Goal: Task Accomplishment & Management: Manage account settings

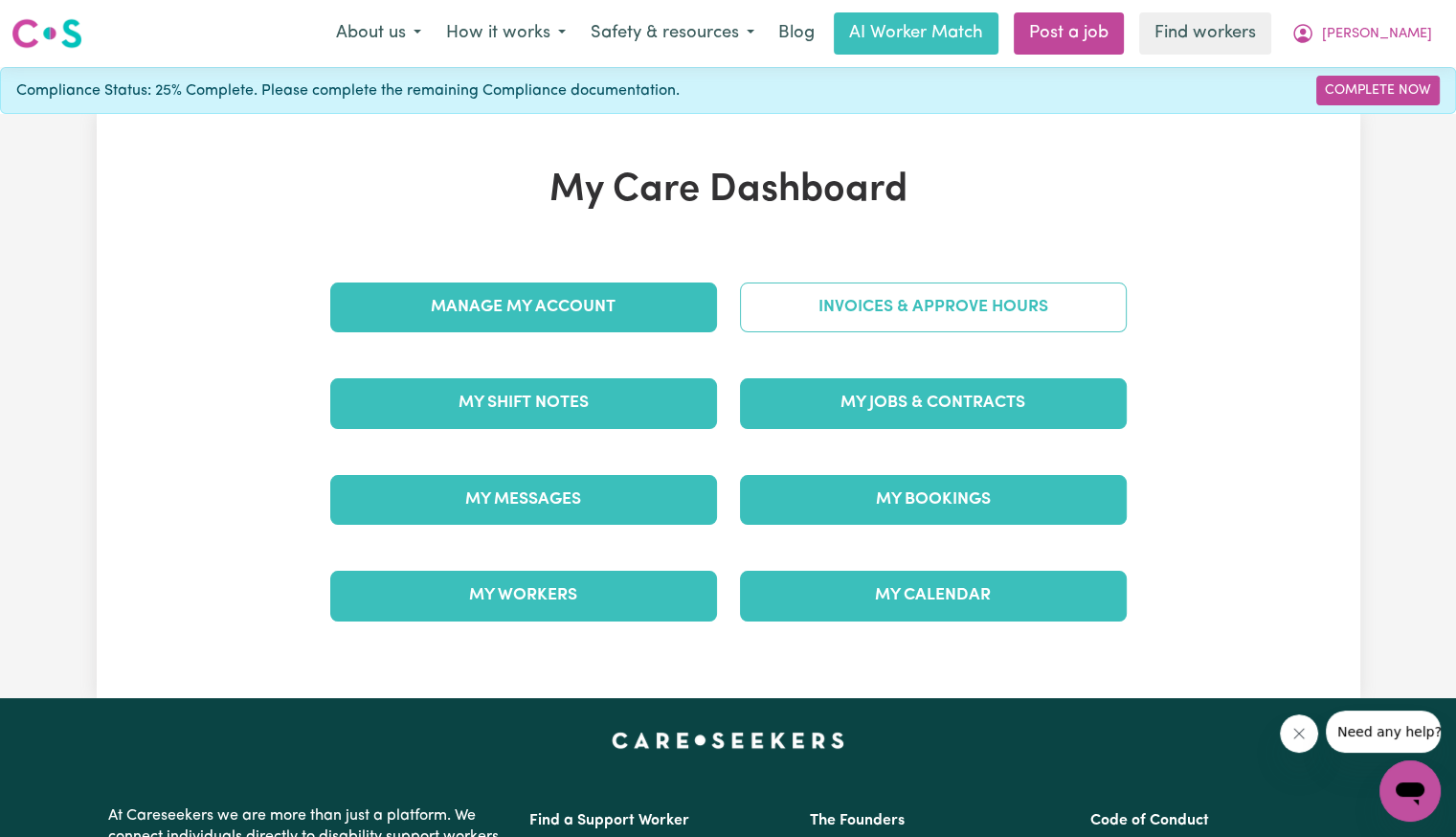
click at [948, 330] on link "Invoices & Approve Hours" at bounding box center [933, 306] width 387 height 49
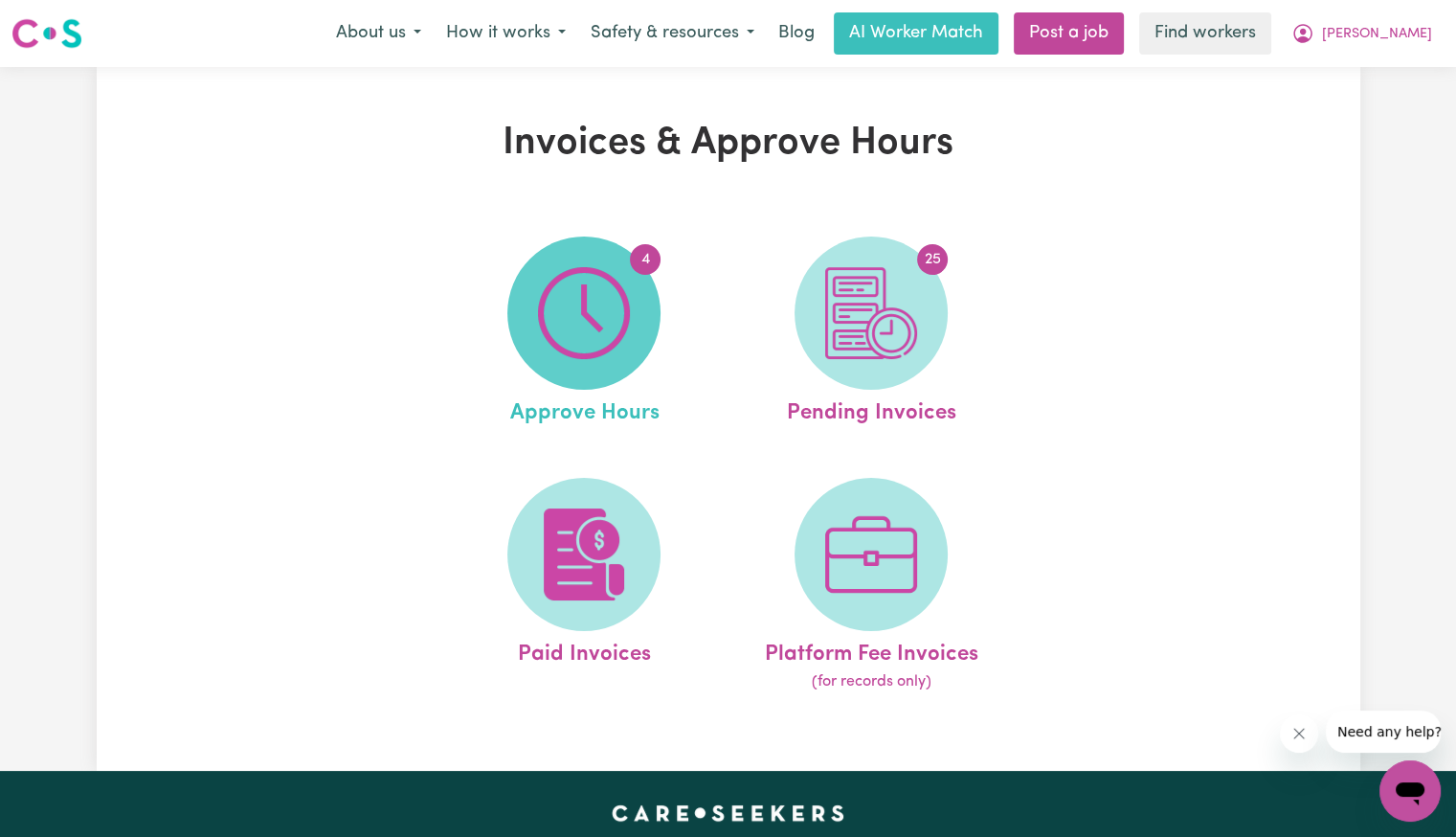
click at [603, 350] on img at bounding box center [584, 312] width 92 height 92
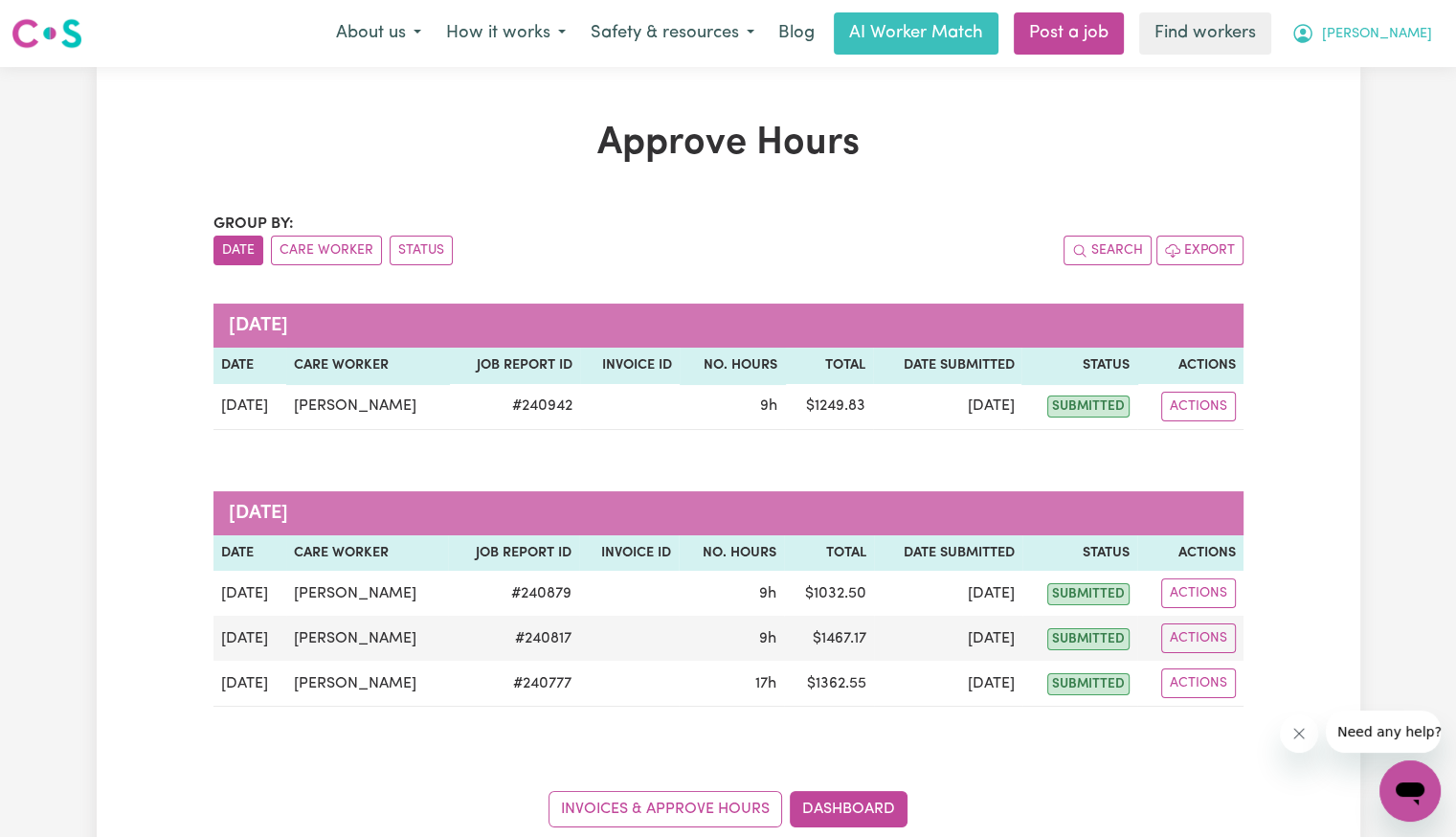
click at [1414, 47] on button "[PERSON_NAME]" at bounding box center [1361, 33] width 166 height 40
click at [1397, 68] on link "My Dashboard" at bounding box center [1368, 75] width 151 height 37
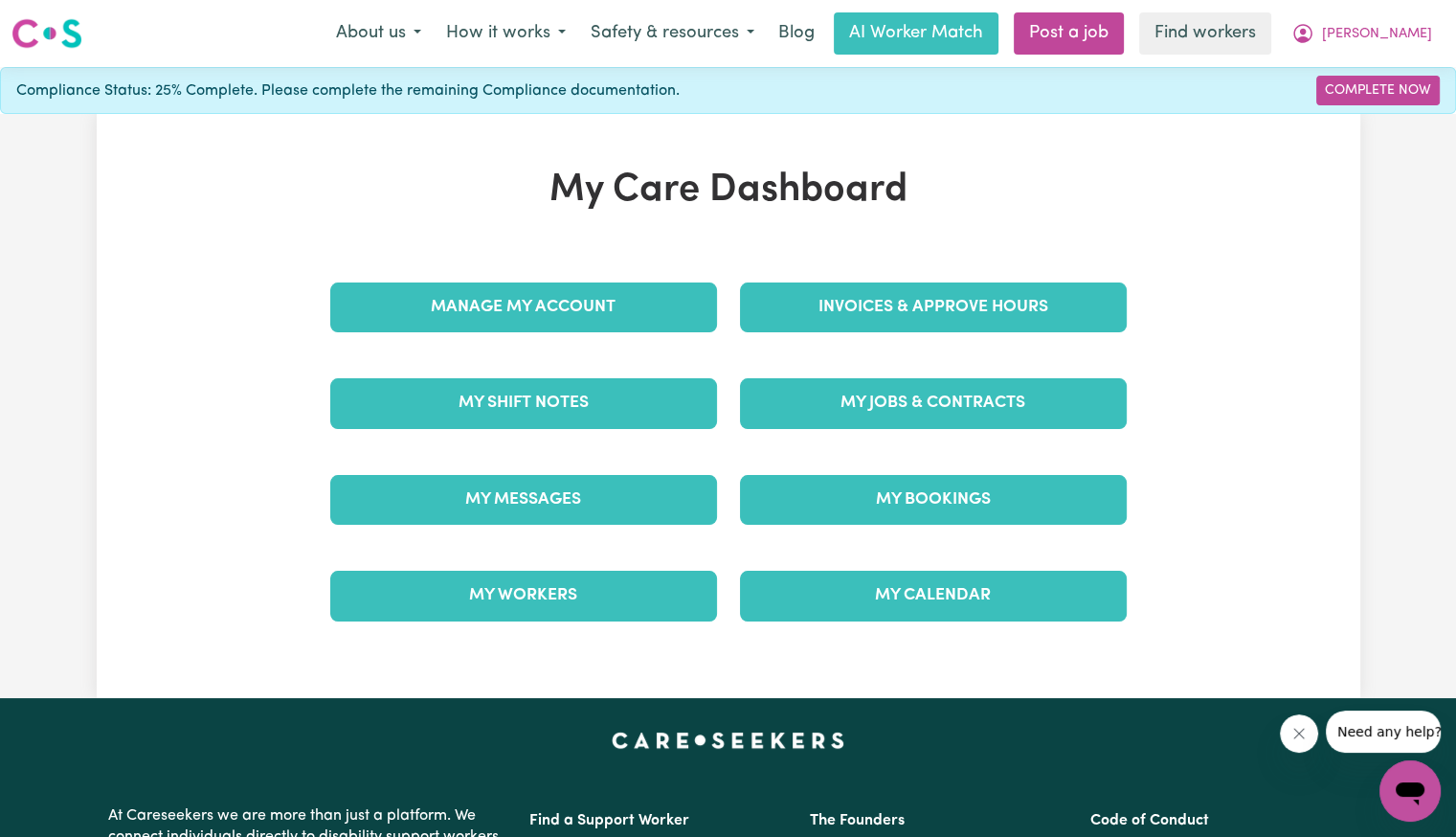
click at [879, 341] on div "Invoices & Approve Hours" at bounding box center [933, 307] width 410 height 96
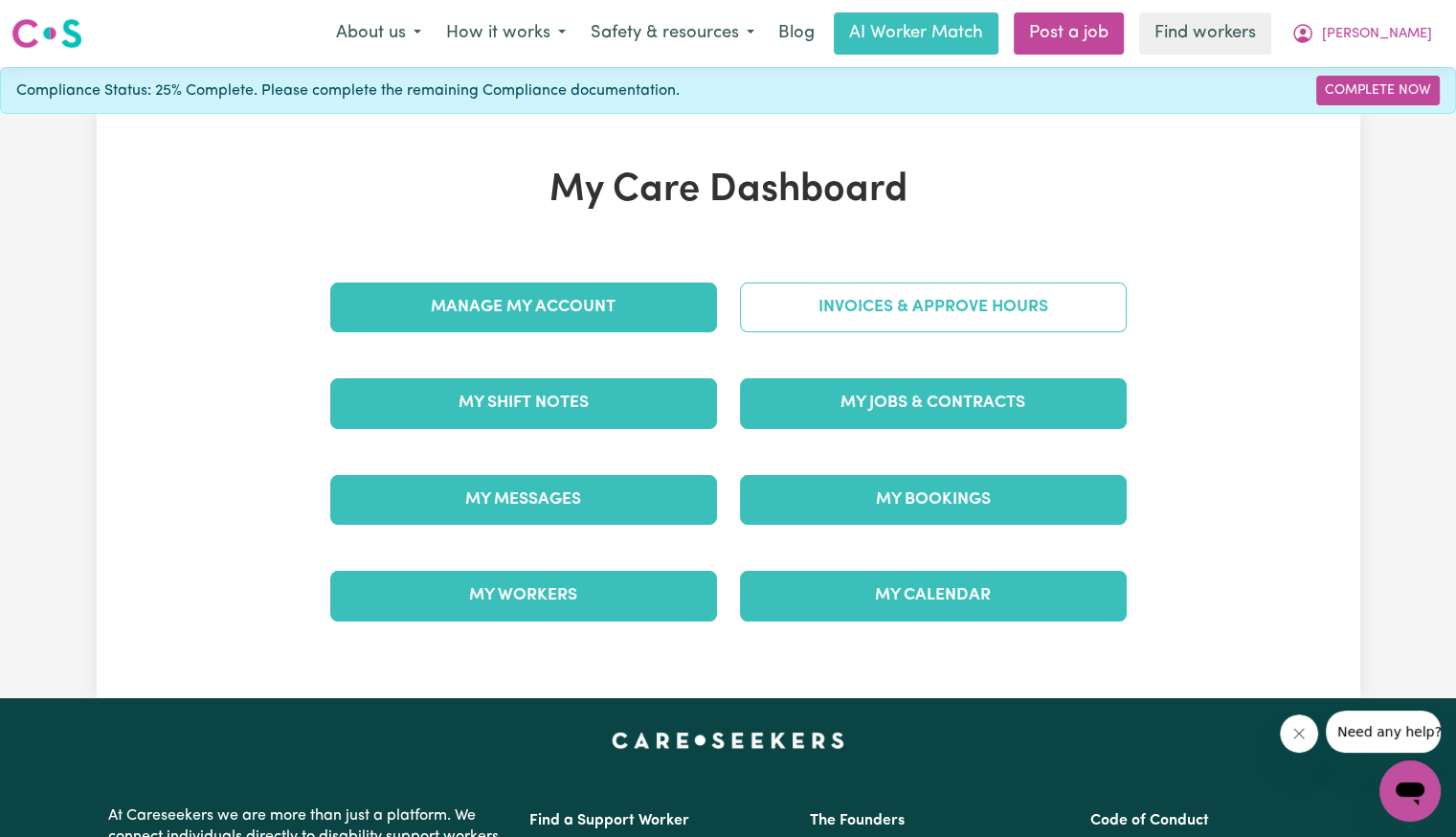
click at [879, 321] on link "Invoices & Approve Hours" at bounding box center [933, 306] width 387 height 49
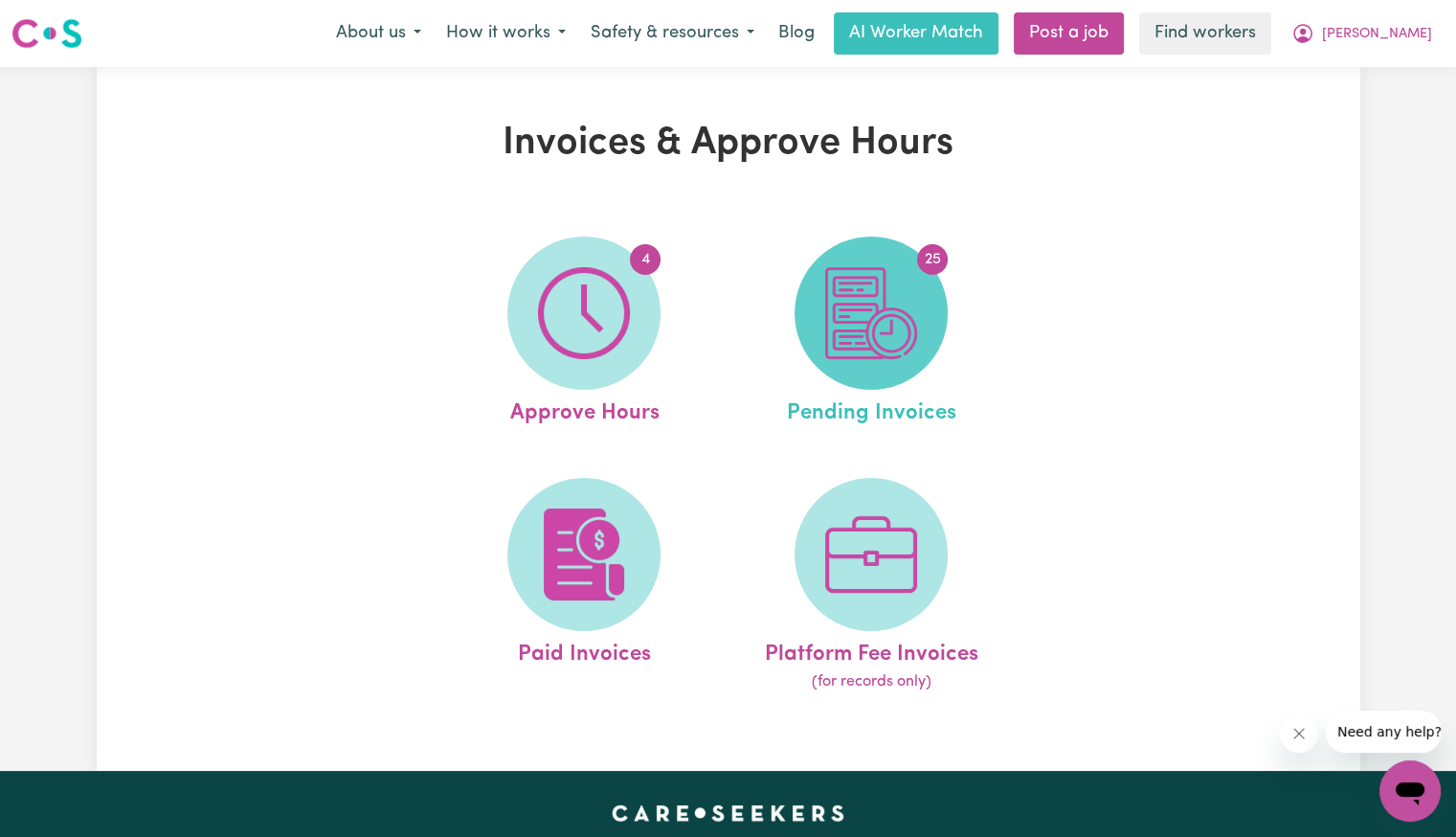
click at [888, 334] on img at bounding box center [870, 312] width 92 height 92
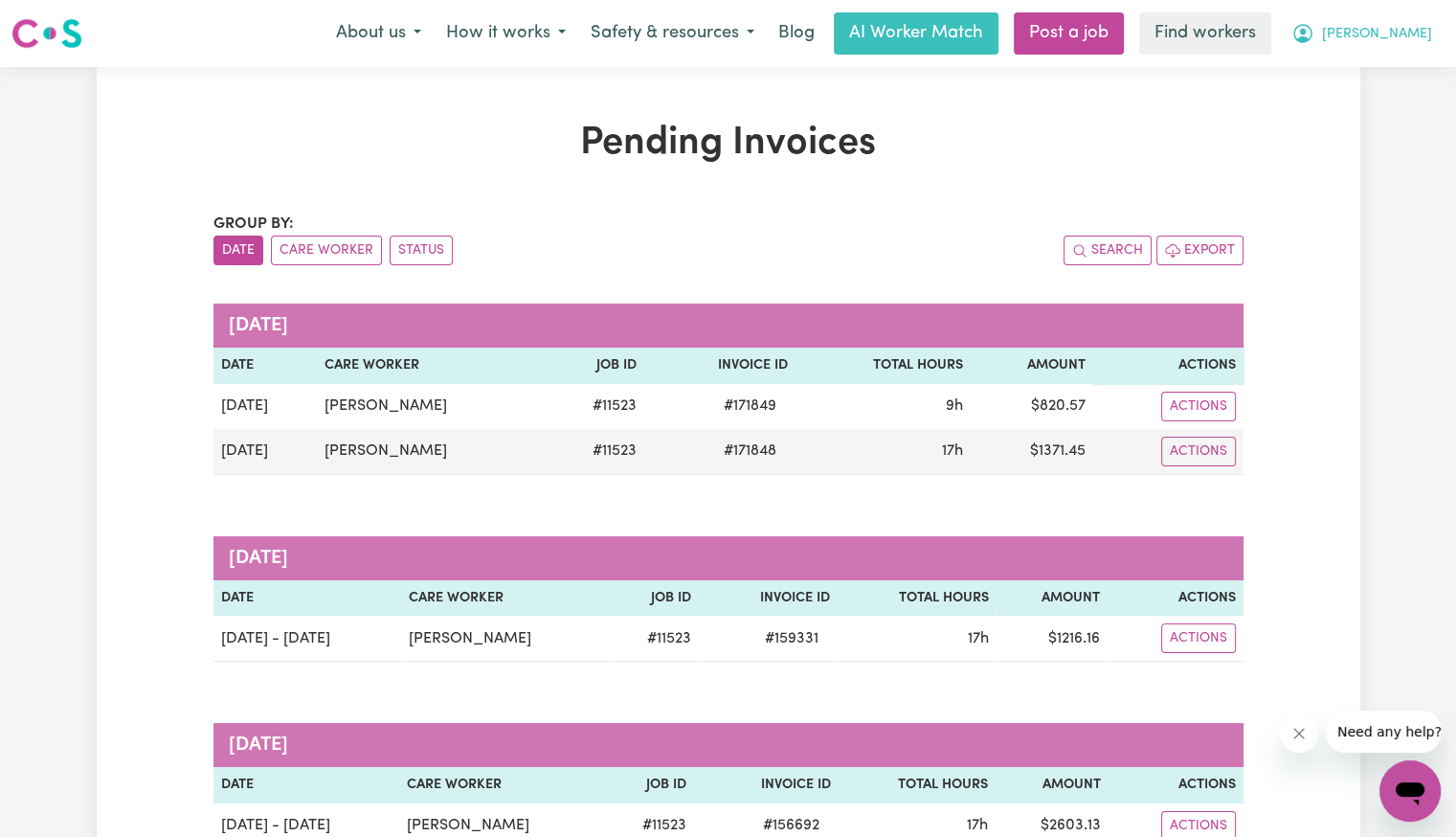
click at [1438, 40] on button "[PERSON_NAME]" at bounding box center [1361, 33] width 166 height 40
click at [1352, 77] on link "My Dashboard" at bounding box center [1368, 75] width 151 height 37
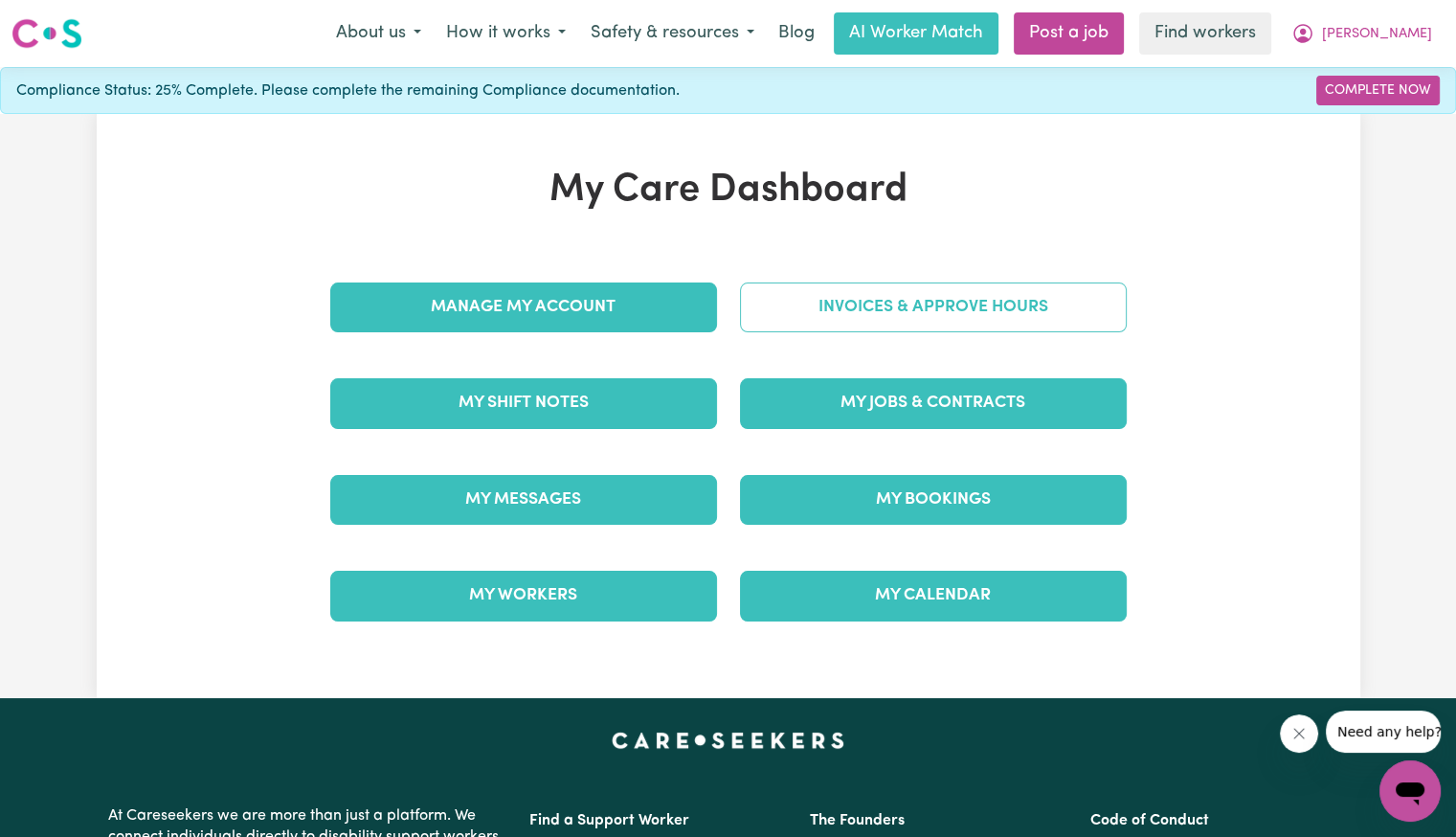
click at [960, 319] on link "Invoices & Approve Hours" at bounding box center [933, 306] width 387 height 49
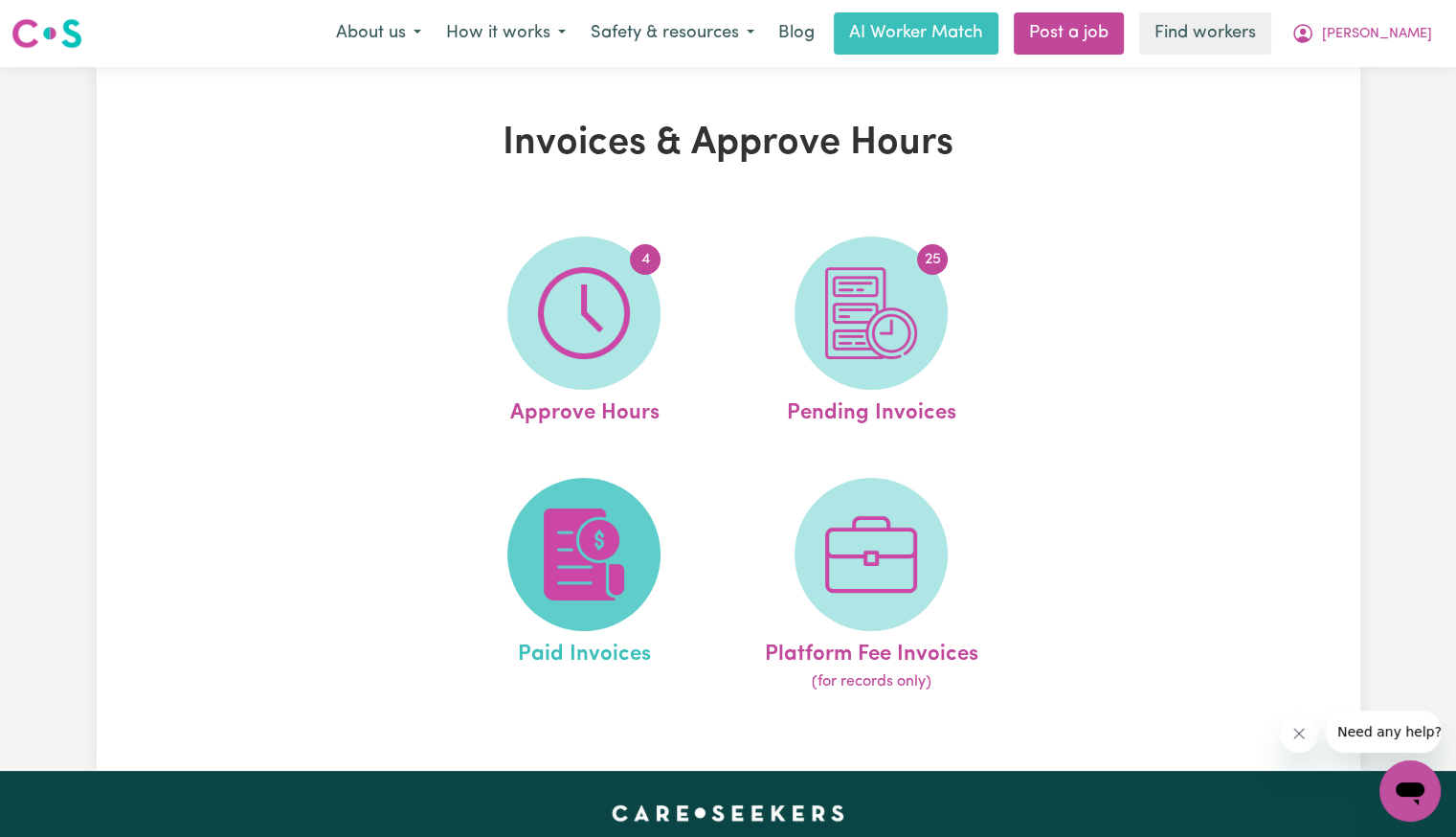
click at [589, 575] on img at bounding box center [584, 554] width 92 height 92
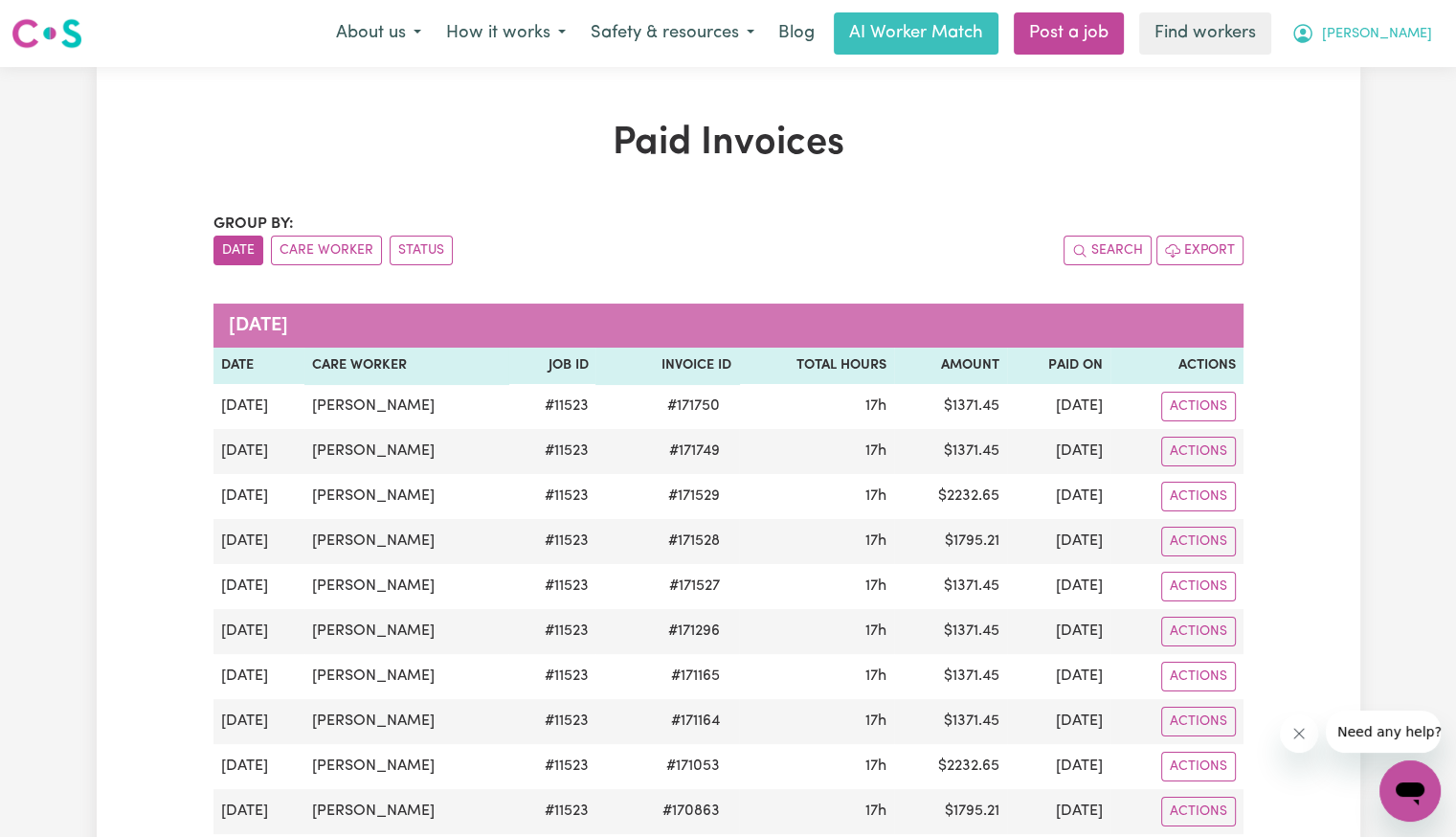
click at [1404, 46] on button "[PERSON_NAME]" at bounding box center [1361, 33] width 166 height 40
click at [1389, 71] on link "My Dashboard" at bounding box center [1368, 75] width 151 height 37
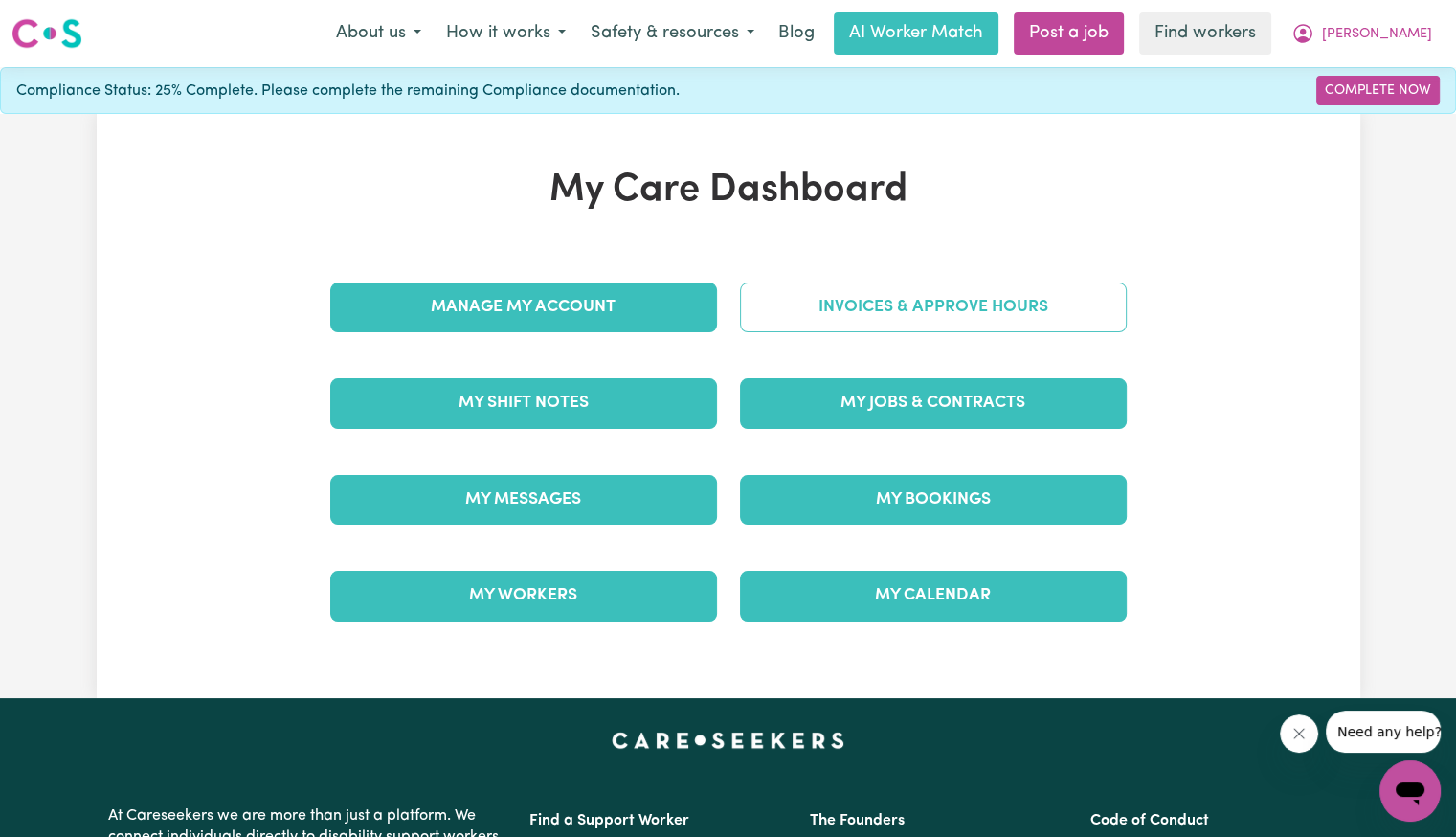
drag, startPoint x: 890, startPoint y: 276, endPoint x: 870, endPoint y: 284, distance: 21.5
click at [891, 276] on div "Invoices & Approve Hours" at bounding box center [933, 307] width 410 height 96
click at [868, 310] on link "Invoices & Approve Hours" at bounding box center [933, 306] width 387 height 49
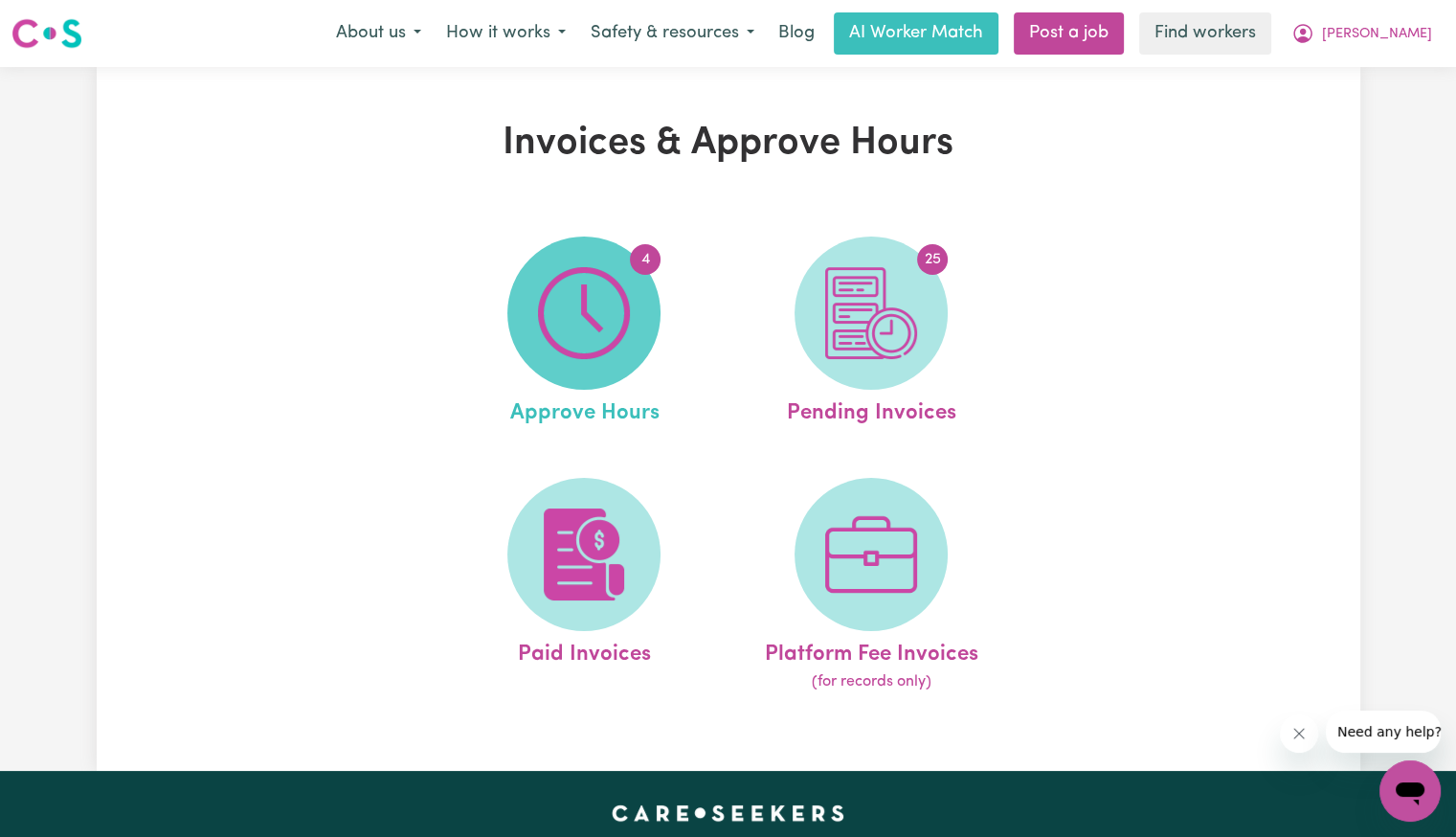
click at [570, 365] on span "4" at bounding box center [584, 313] width 153 height 153
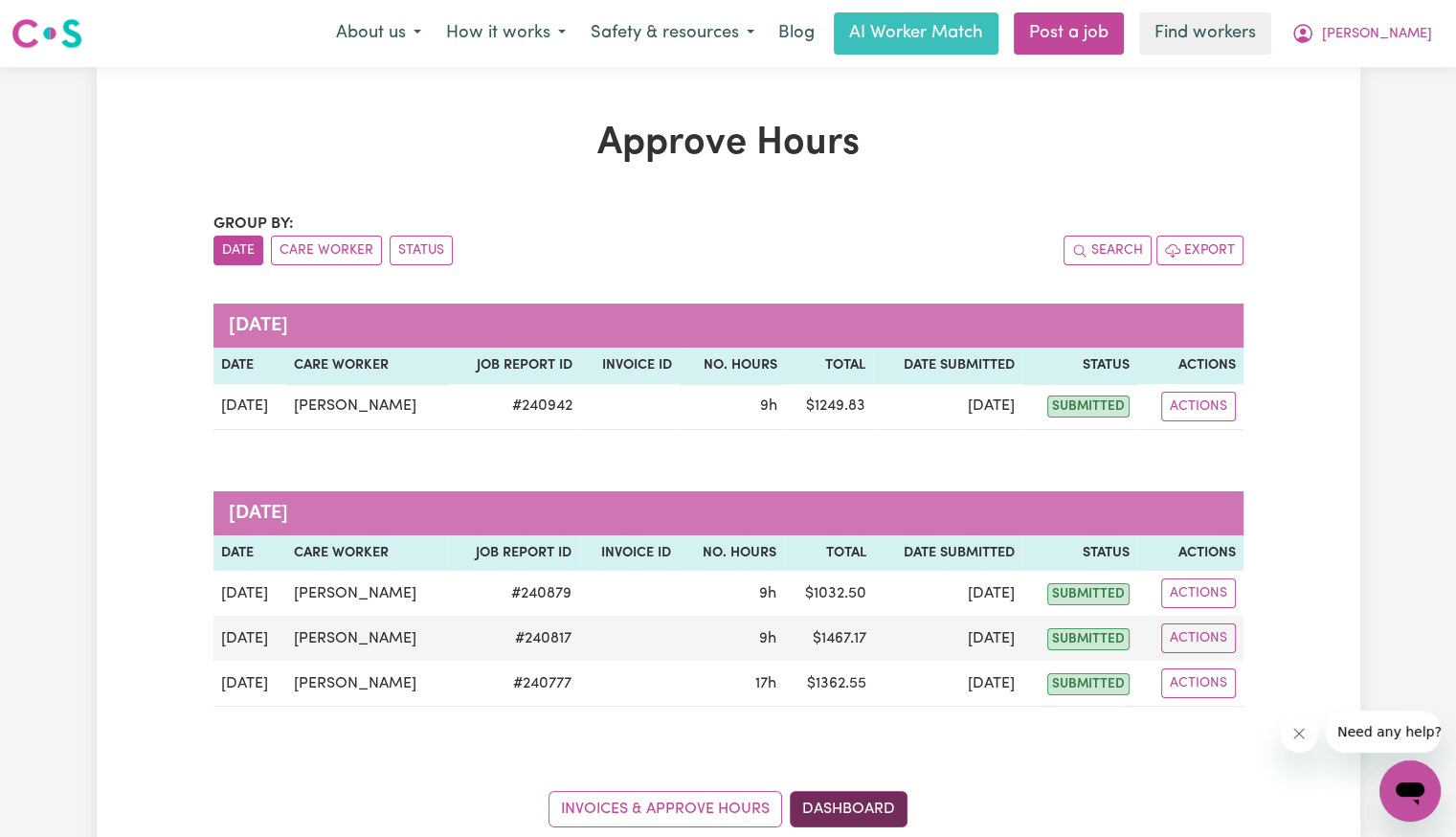
click at [851, 812] on link "Dashboard" at bounding box center [847, 809] width 117 height 37
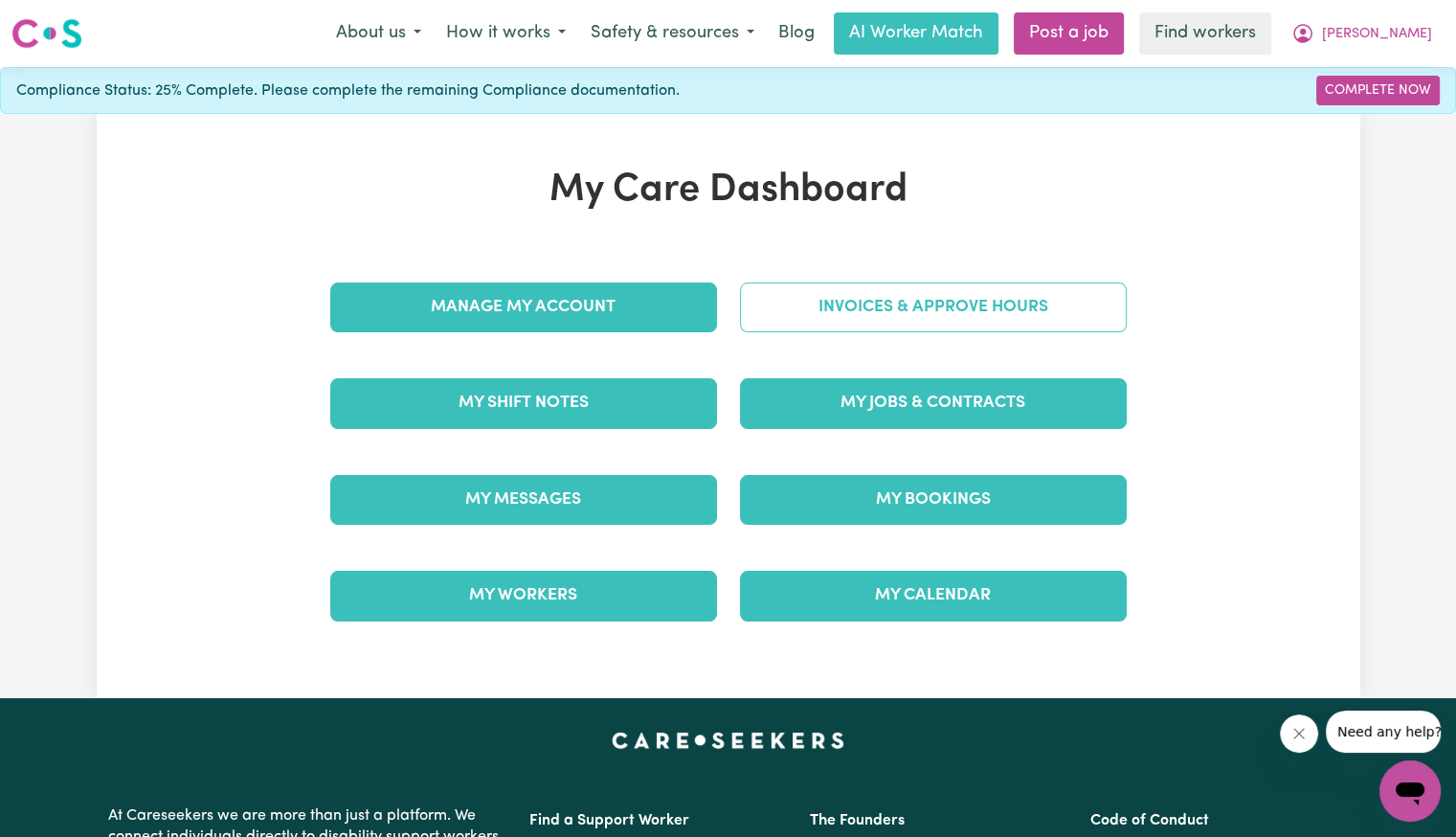
click at [835, 297] on link "Invoices & Approve Hours" at bounding box center [933, 306] width 387 height 49
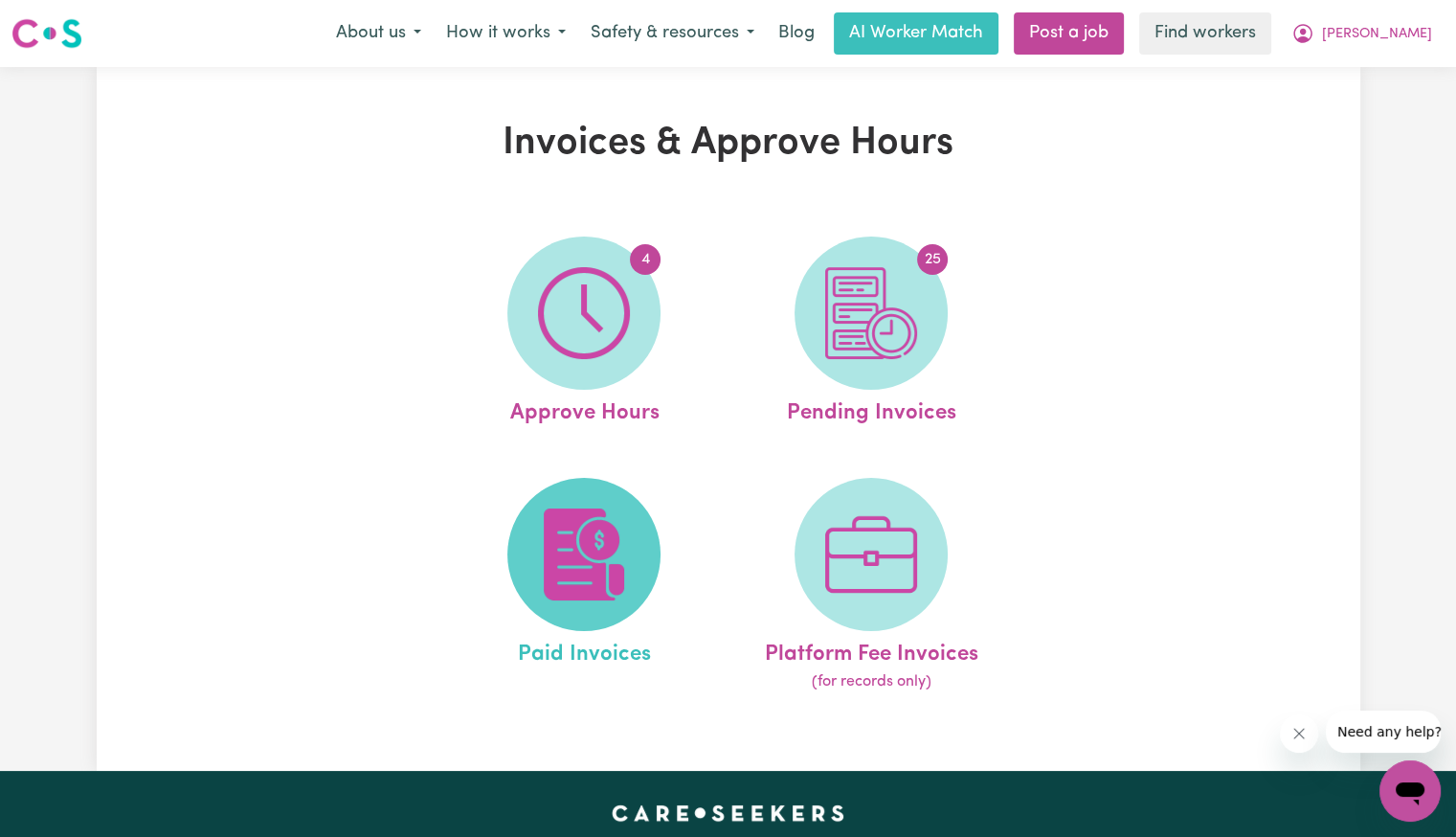
click at [563, 531] on img at bounding box center [584, 554] width 92 height 92
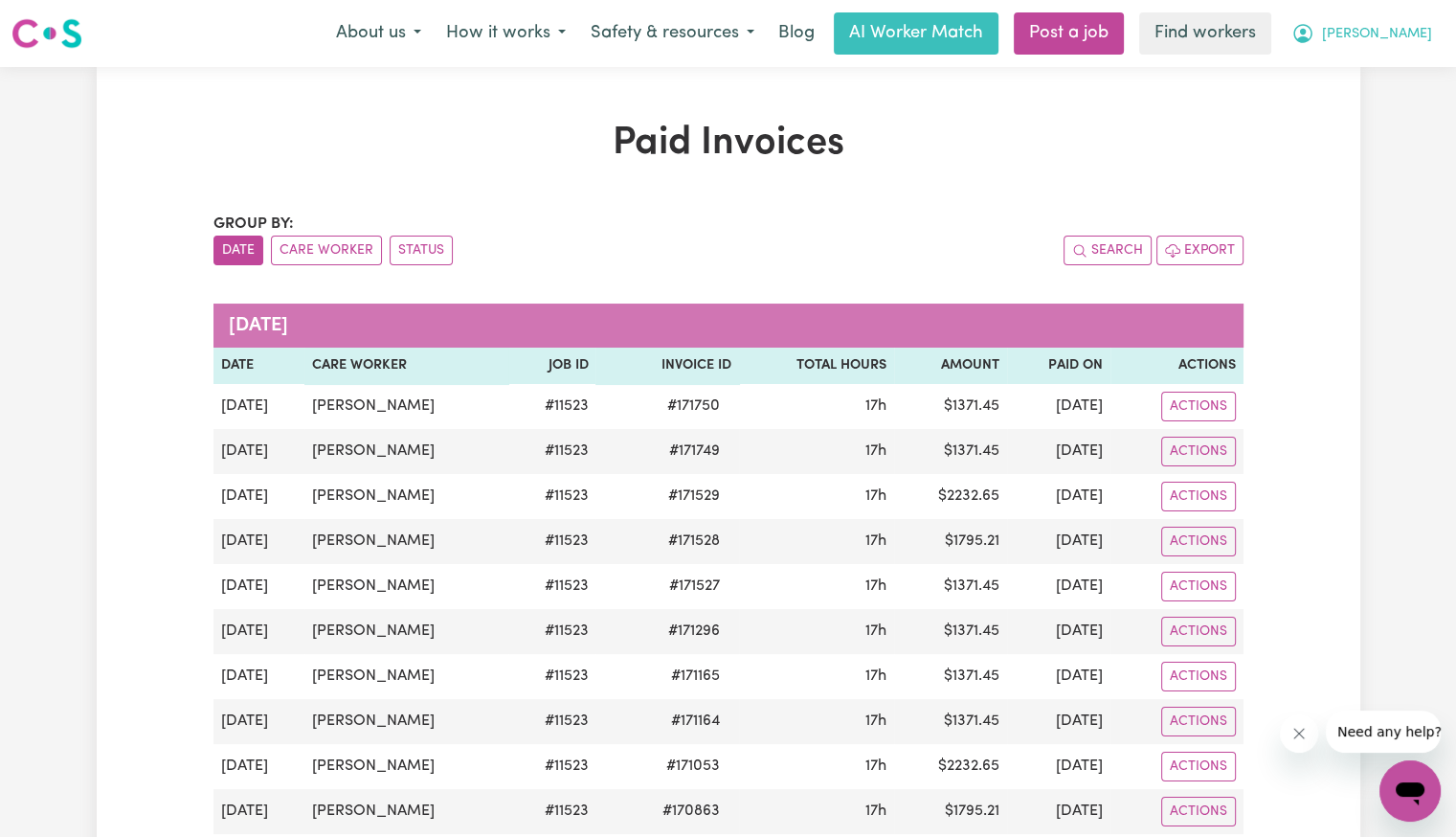
click at [1409, 36] on span "[PERSON_NAME]" at bounding box center [1377, 35] width 111 height 21
click at [1375, 101] on link "Logout" at bounding box center [1368, 111] width 151 height 37
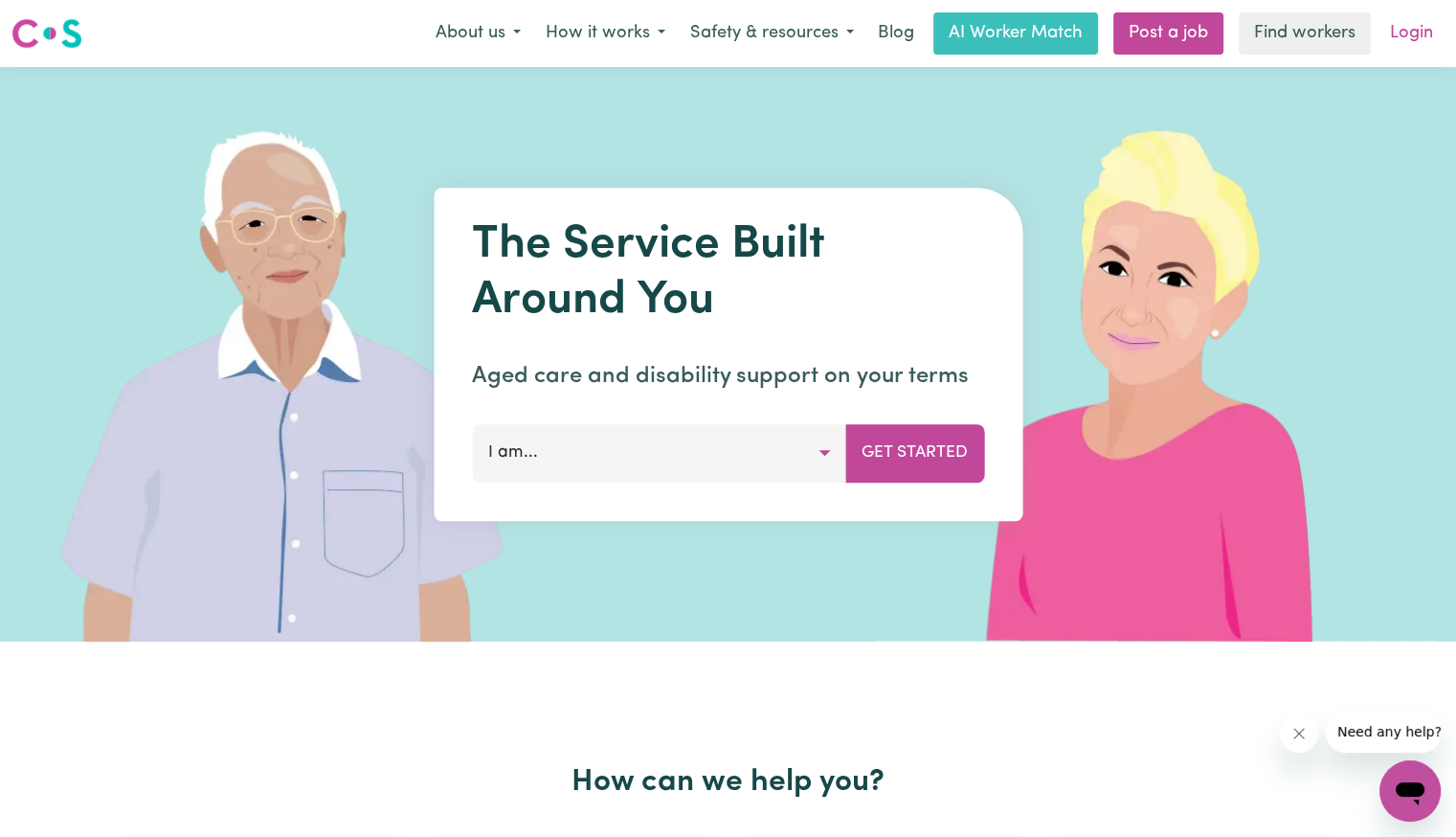
click at [1412, 43] on link "Login" at bounding box center [1411, 33] width 66 height 42
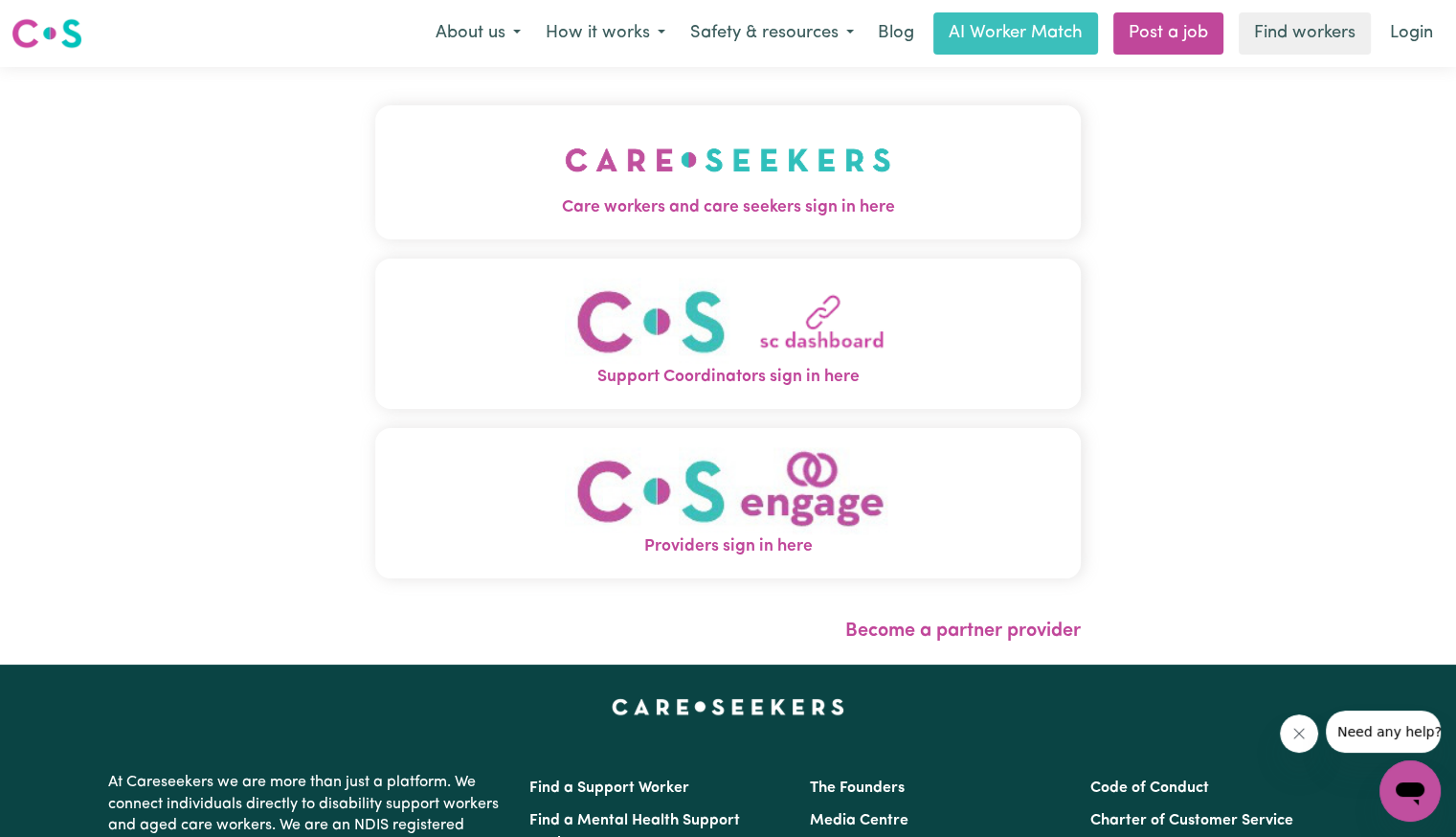
click at [943, 177] on button "Care workers and care seekers sign in here" at bounding box center [728, 173] width 706 height 134
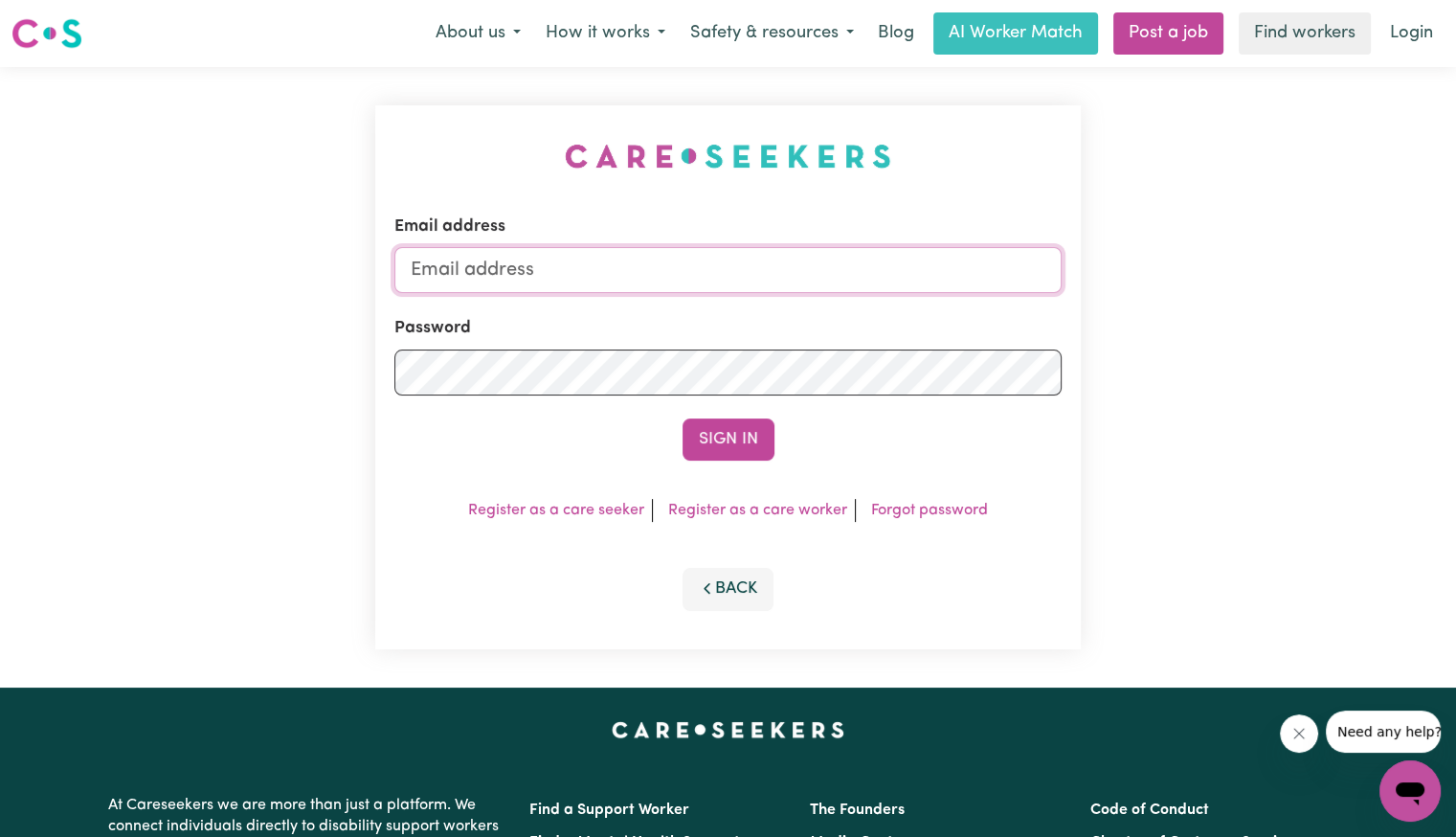
click at [742, 261] on input "Email address" at bounding box center [728, 270] width 667 height 46
type input "[EMAIL_ADDRESS][DOMAIN_NAME]"
click at [682, 418] on button "Sign In" at bounding box center [728, 438] width 92 height 42
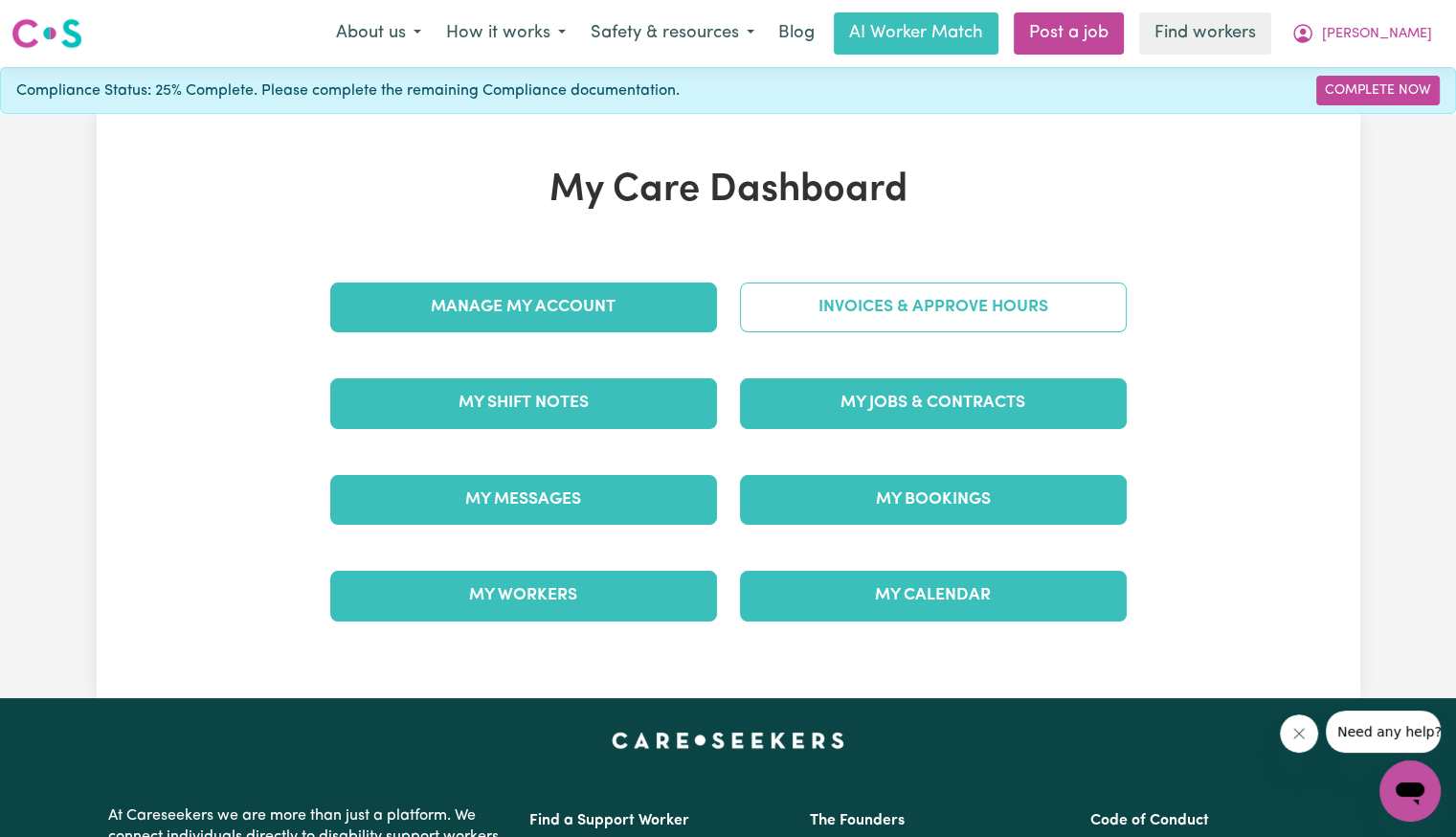
click at [780, 292] on link "Invoices & Approve Hours" at bounding box center [933, 306] width 387 height 49
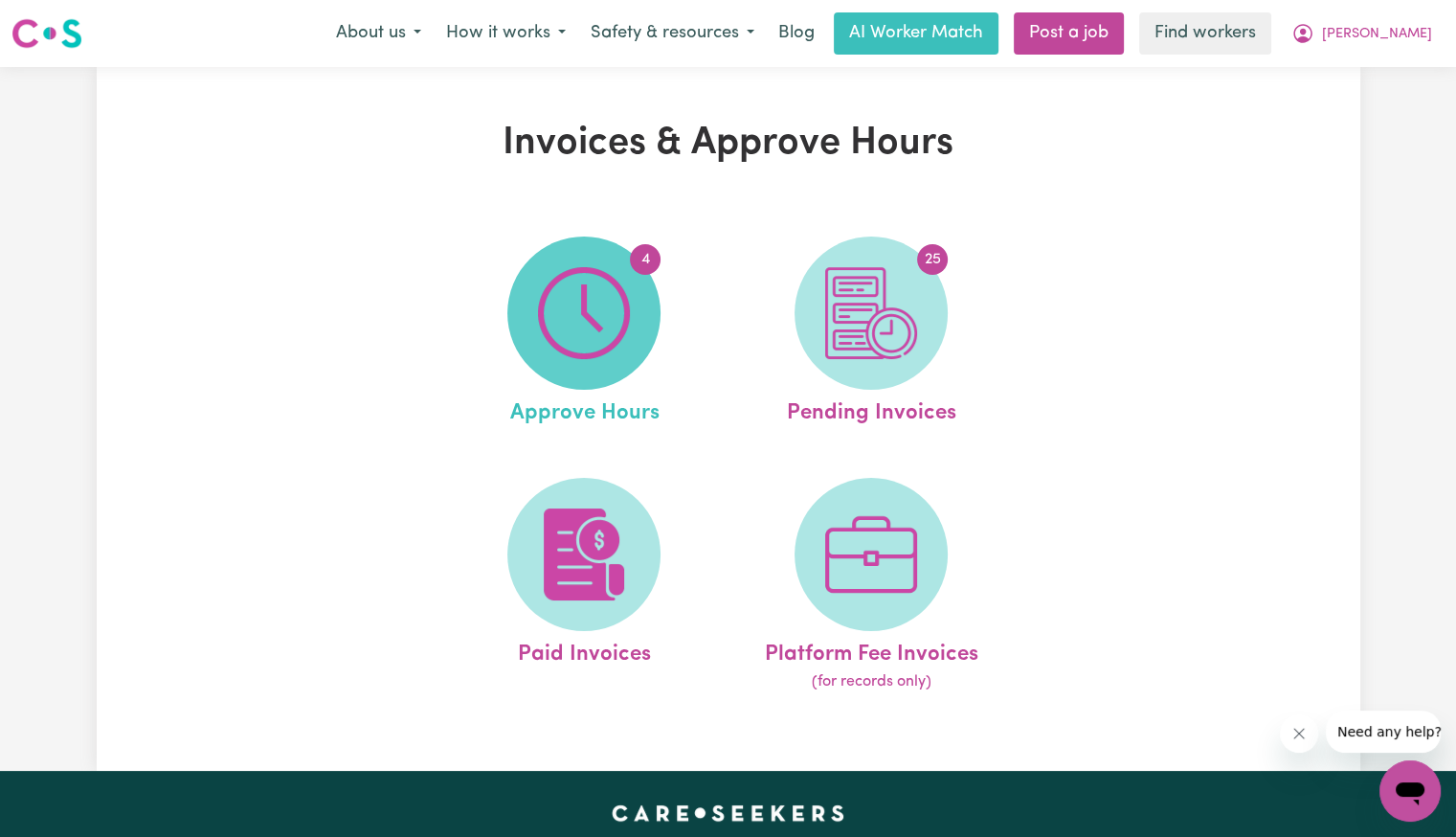
click at [606, 338] on img at bounding box center [584, 312] width 92 height 92
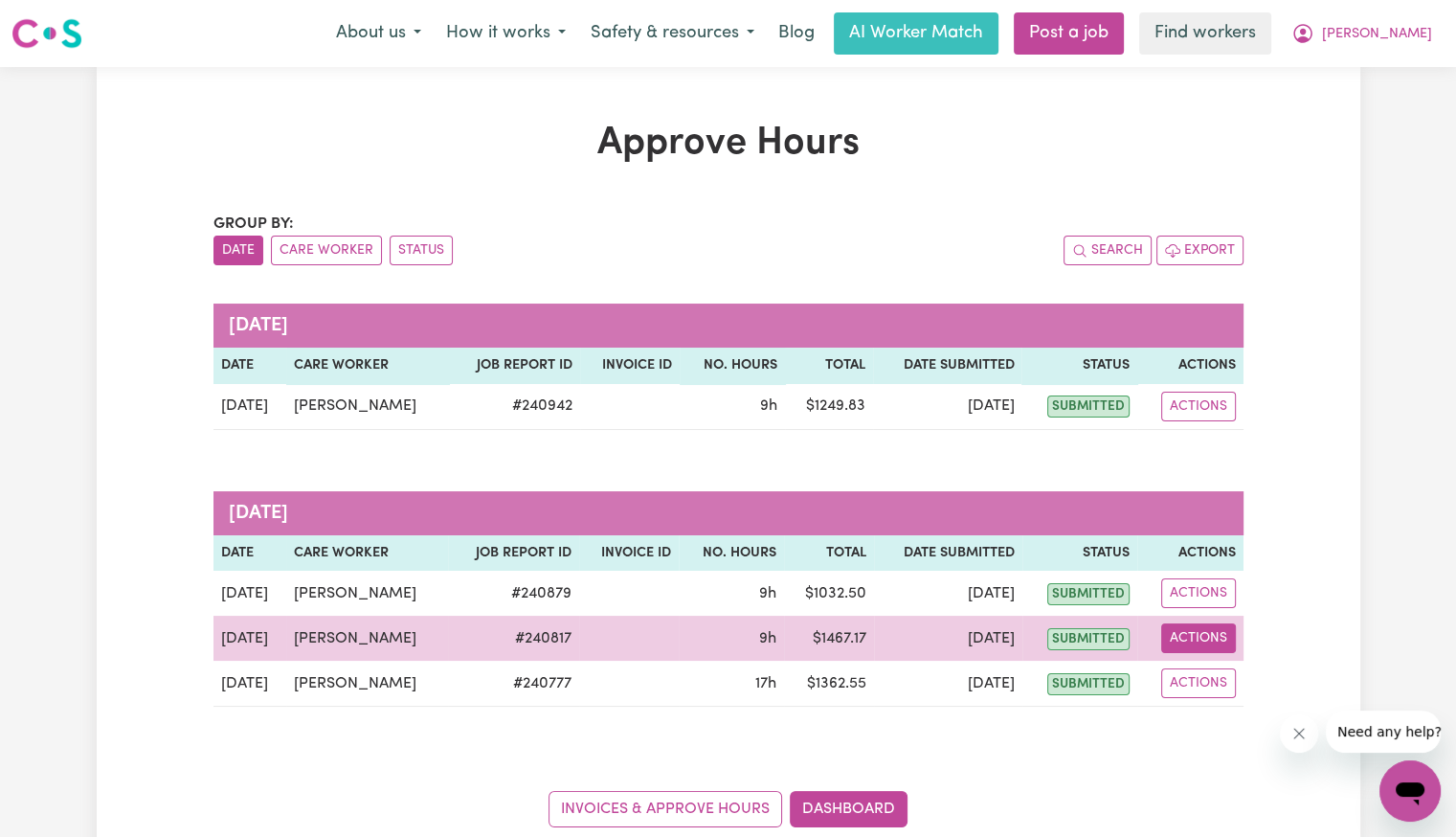
click at [1218, 638] on button "Actions" at bounding box center [1197, 638] width 75 height 30
click at [1219, 663] on link "View Job Report" at bounding box center [1243, 682] width 164 height 38
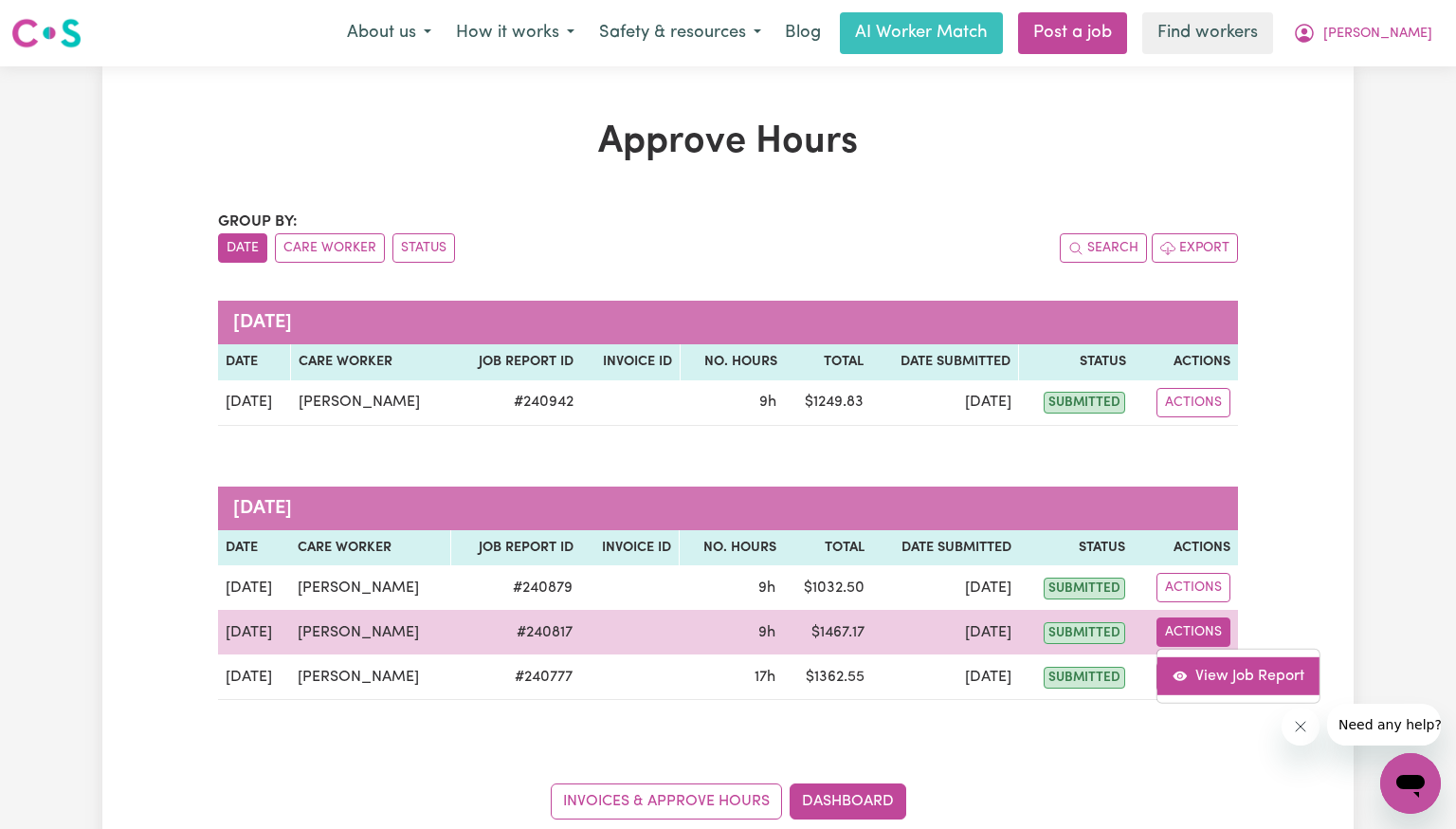
select select "pm"
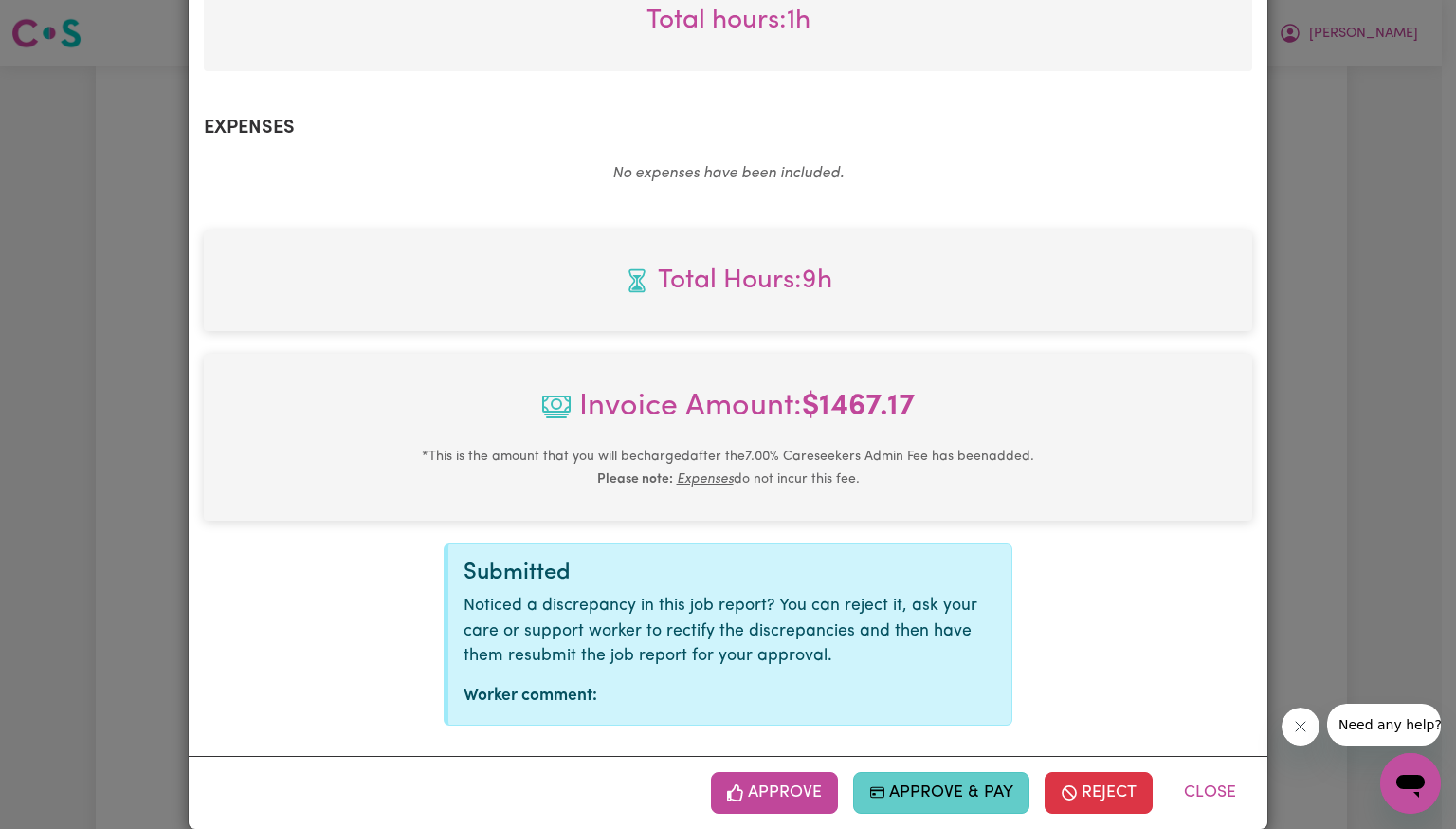
scroll to position [865, 0]
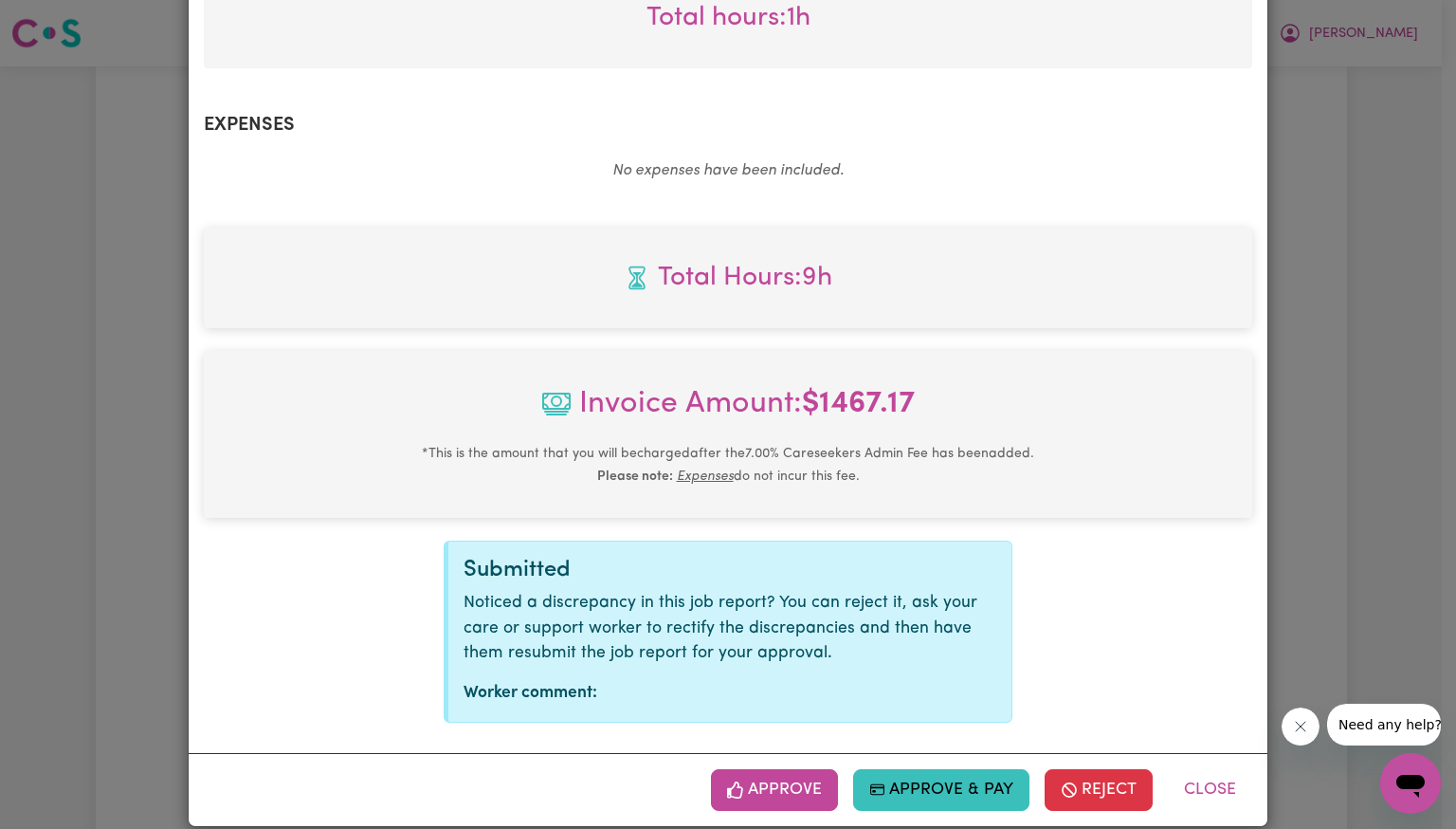
click at [783, 769] on button "Approve" at bounding box center [774, 790] width 127 height 41
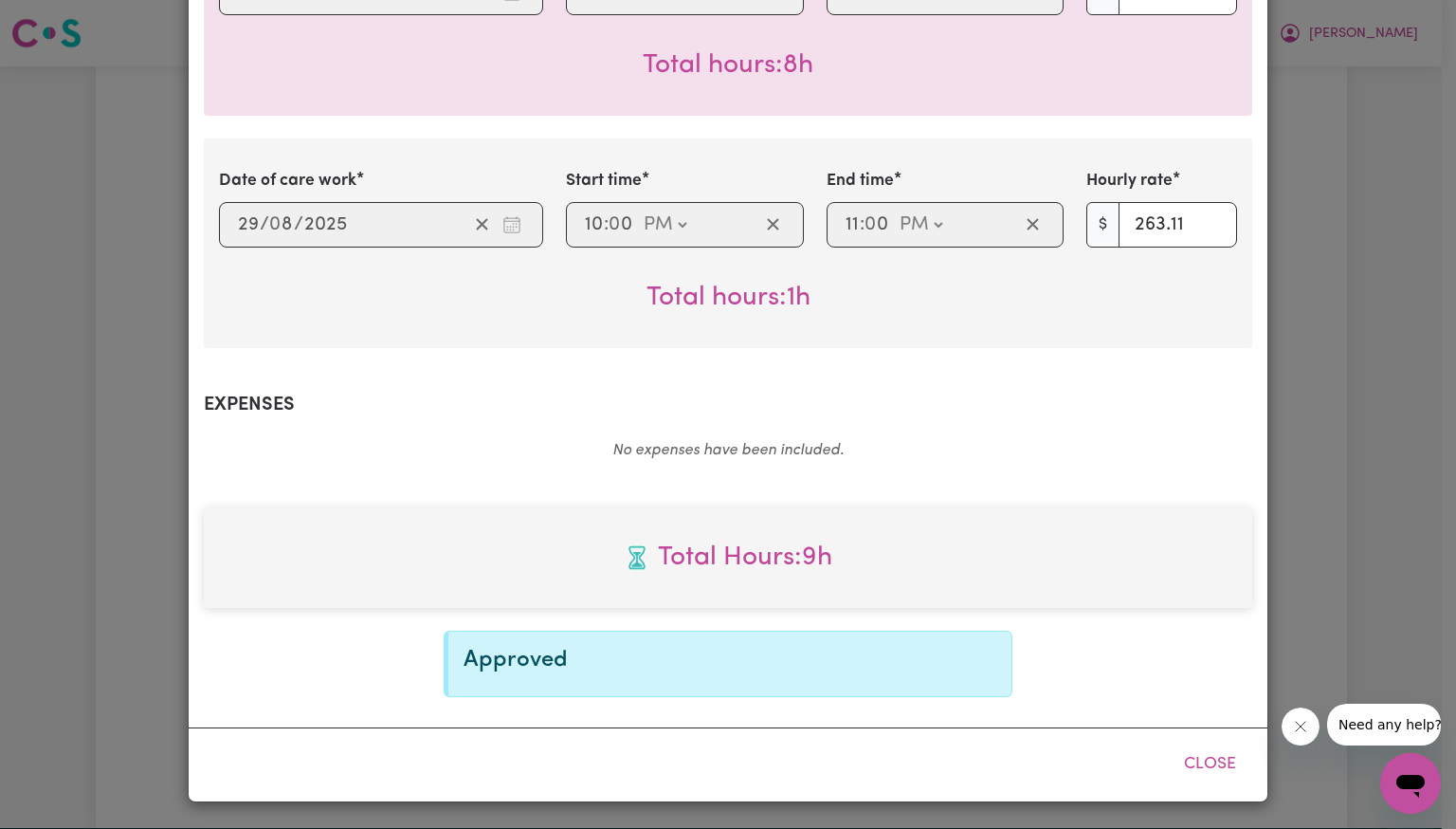
scroll to position [558, 0]
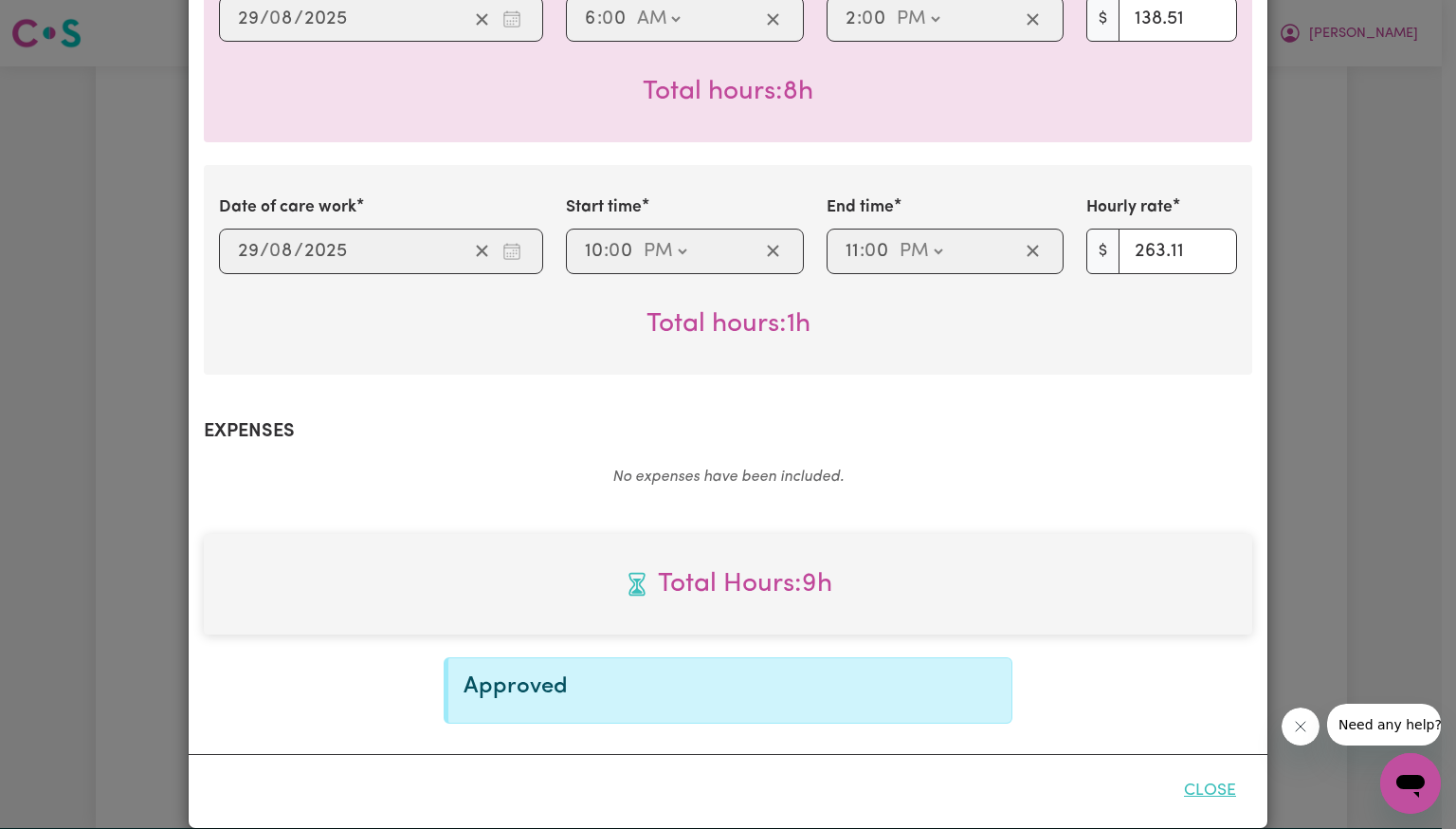
drag, startPoint x: 7, startPoint y: 12, endPoint x: 1228, endPoint y: 766, distance: 1435.0
click at [1228, 770] on button "Close" at bounding box center [1210, 791] width 85 height 41
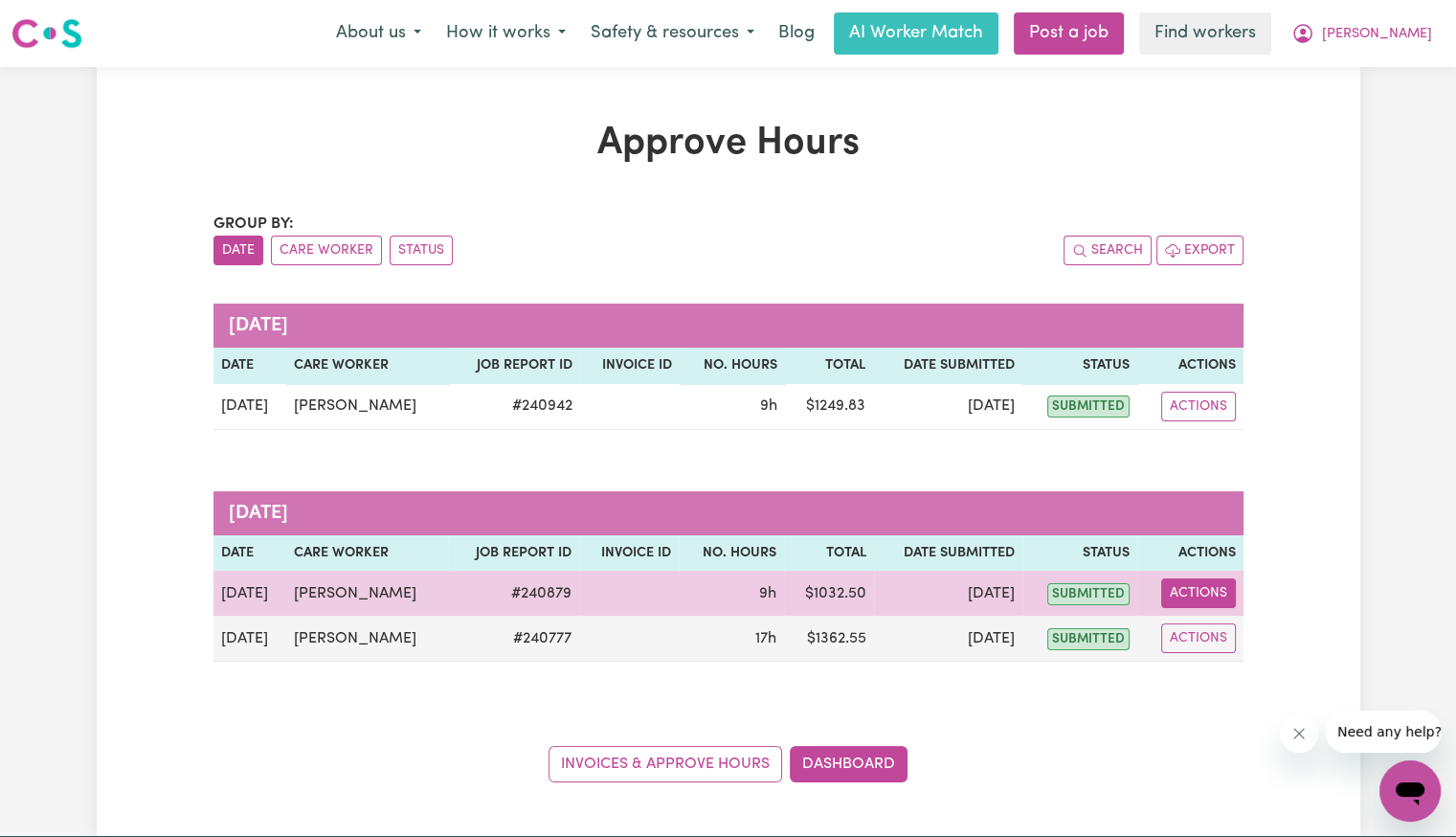
click at [1210, 592] on button "Actions" at bounding box center [1197, 593] width 75 height 30
click at [1219, 629] on link "View Job Report" at bounding box center [1243, 637] width 164 height 38
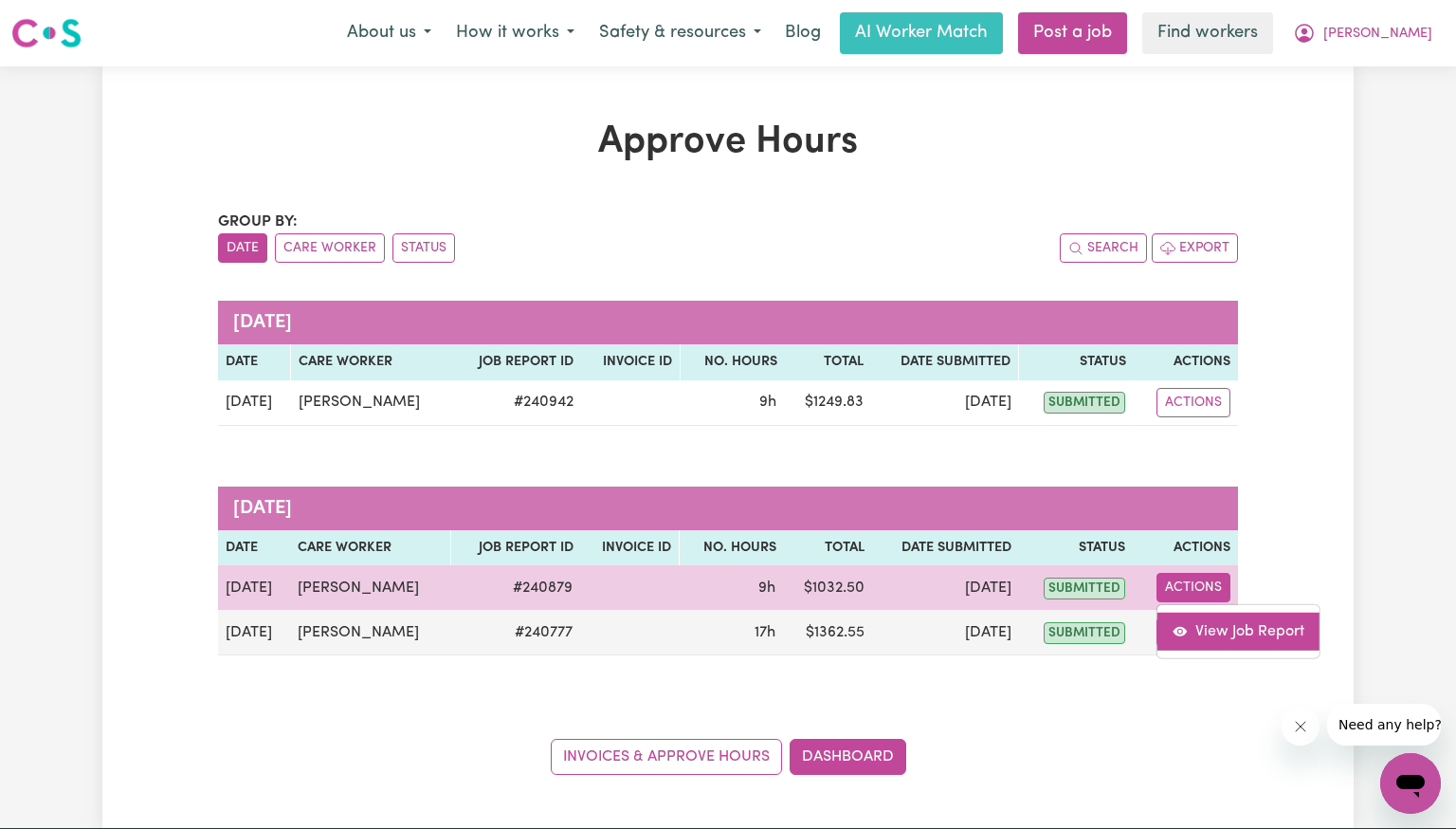
select select "pm"
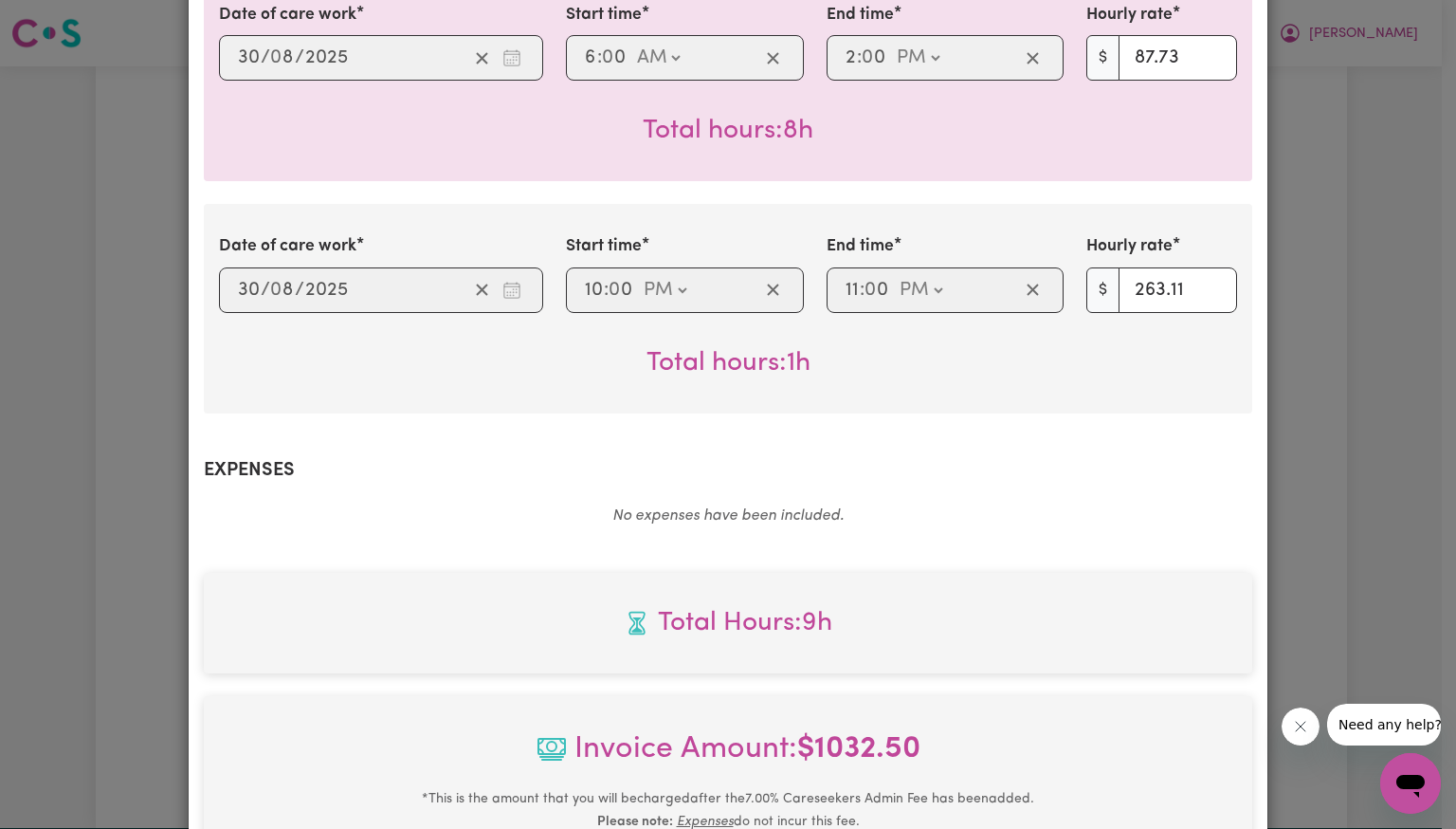
scroll to position [865, 0]
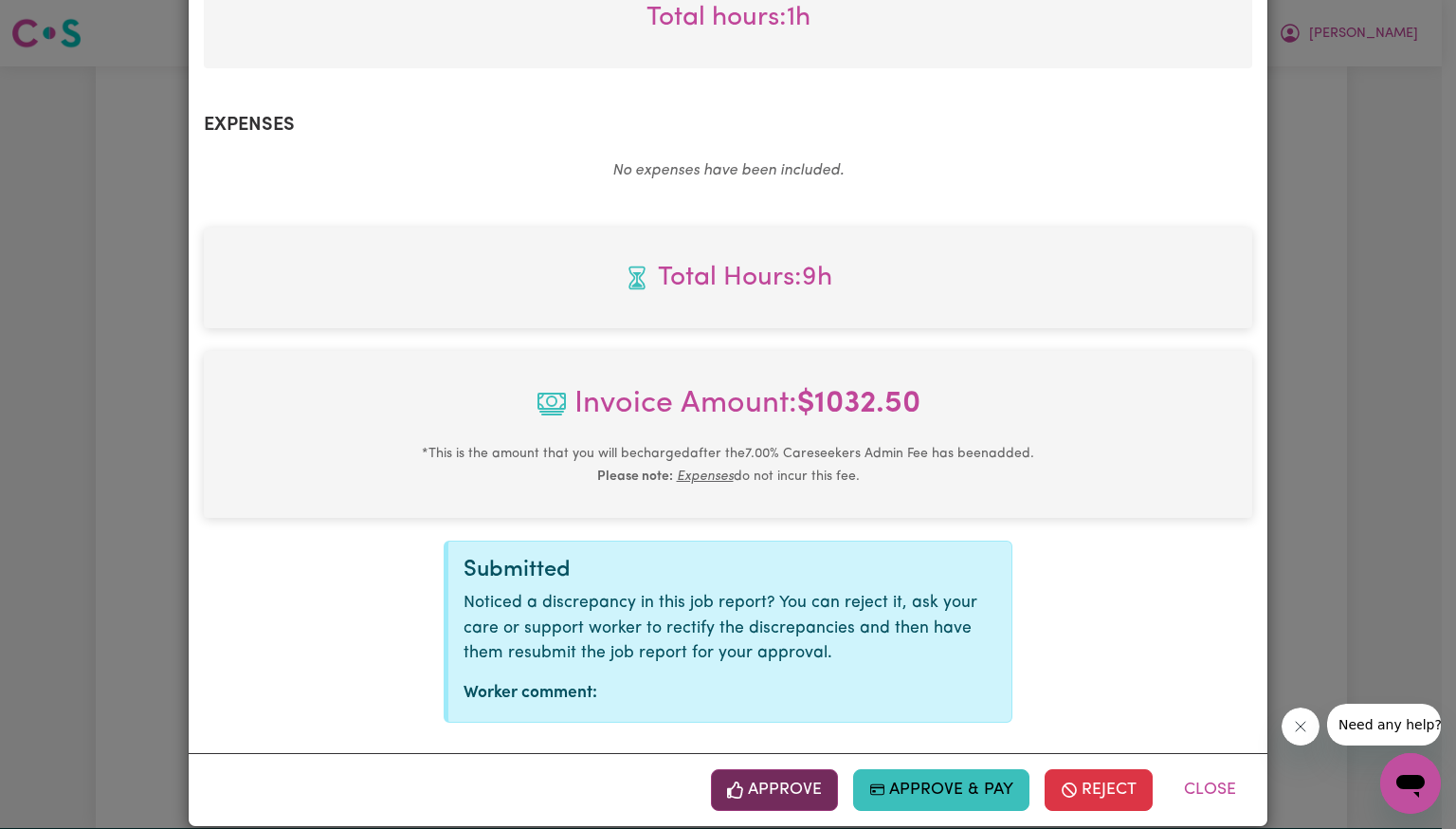
click at [770, 769] on button "Approve" at bounding box center [774, 790] width 127 height 41
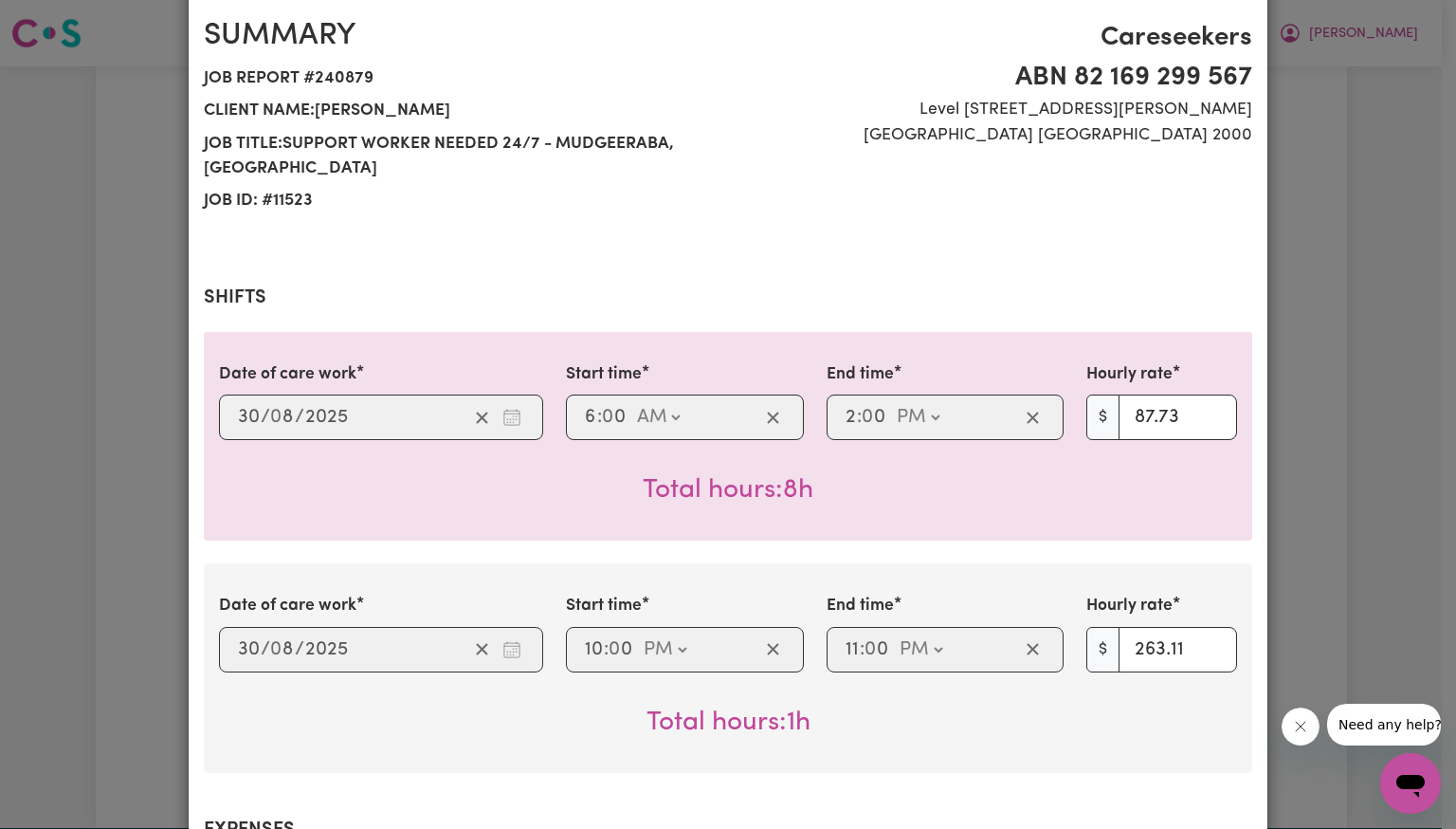
scroll to position [0, 0]
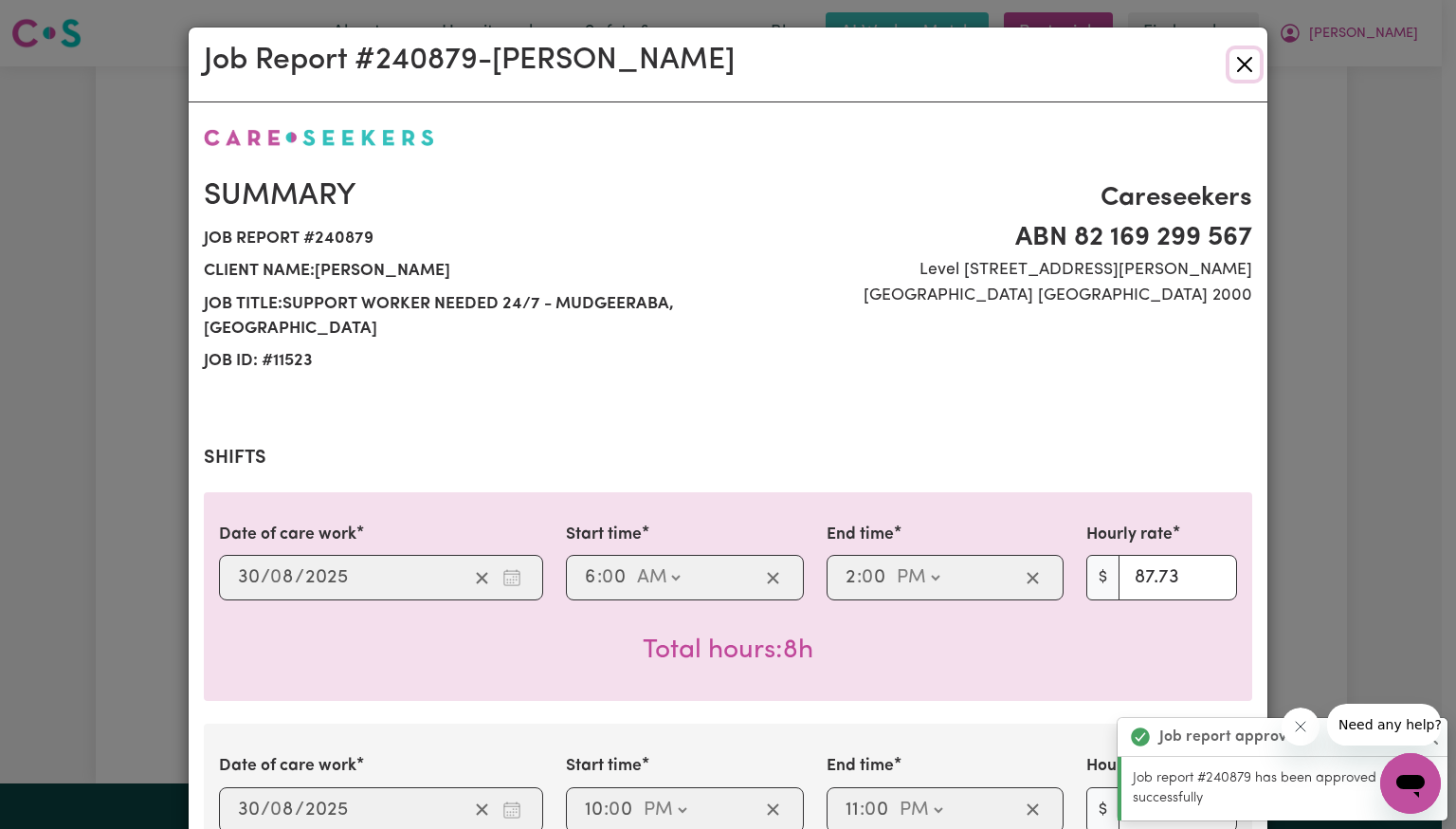
click at [1235, 73] on button "Close" at bounding box center [1245, 64] width 31 height 31
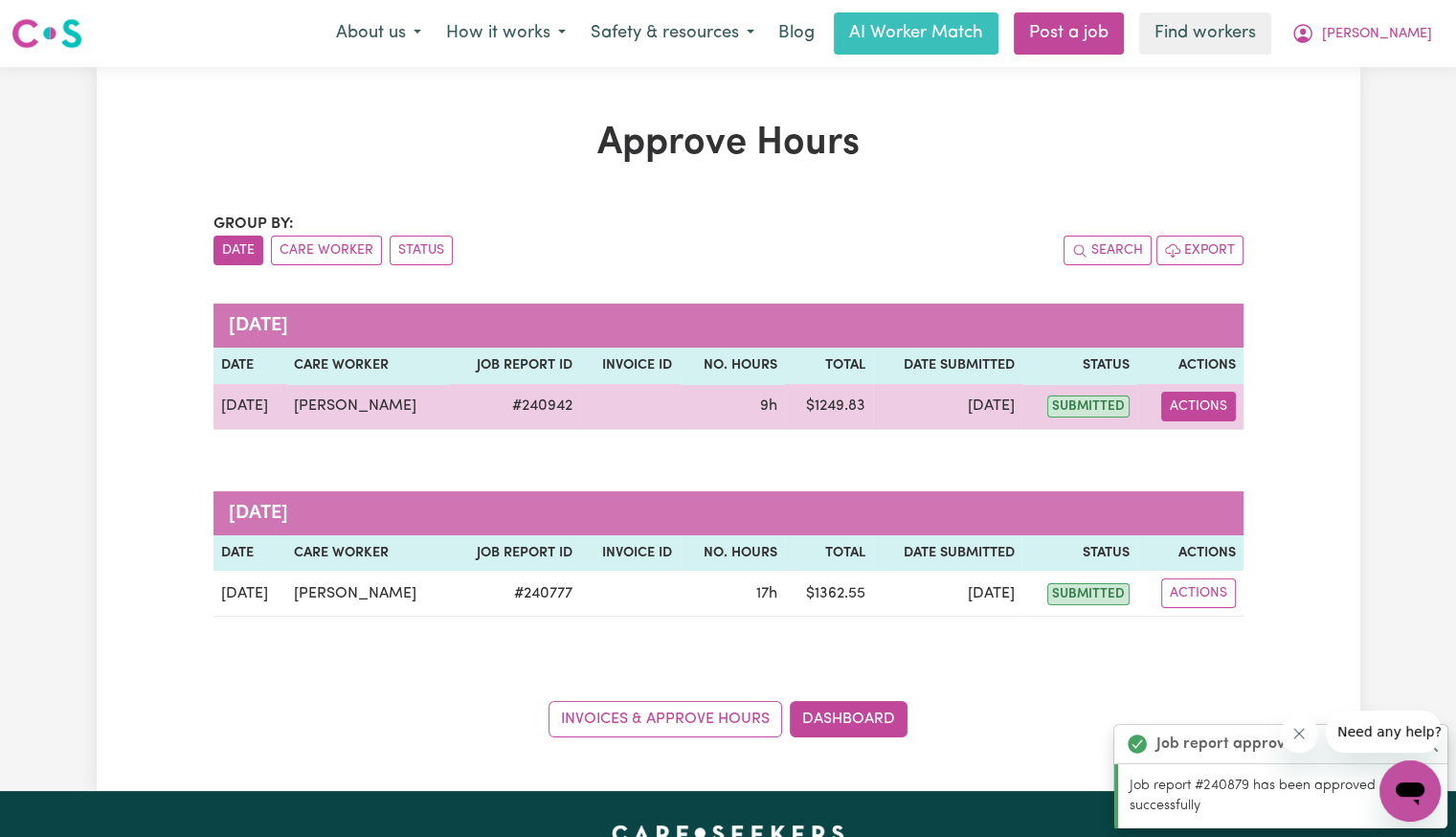
click at [1171, 414] on button "Actions" at bounding box center [1197, 406] width 75 height 30
drag, startPoint x: 1172, startPoint y: 414, endPoint x: 1179, endPoint y: 470, distance: 56.4
click at [1179, 470] on div "View Job Report" at bounding box center [1242, 449] width 166 height 55
click at [1197, 456] on link "View Job Report" at bounding box center [1242, 449] width 164 height 38
select select "pm"
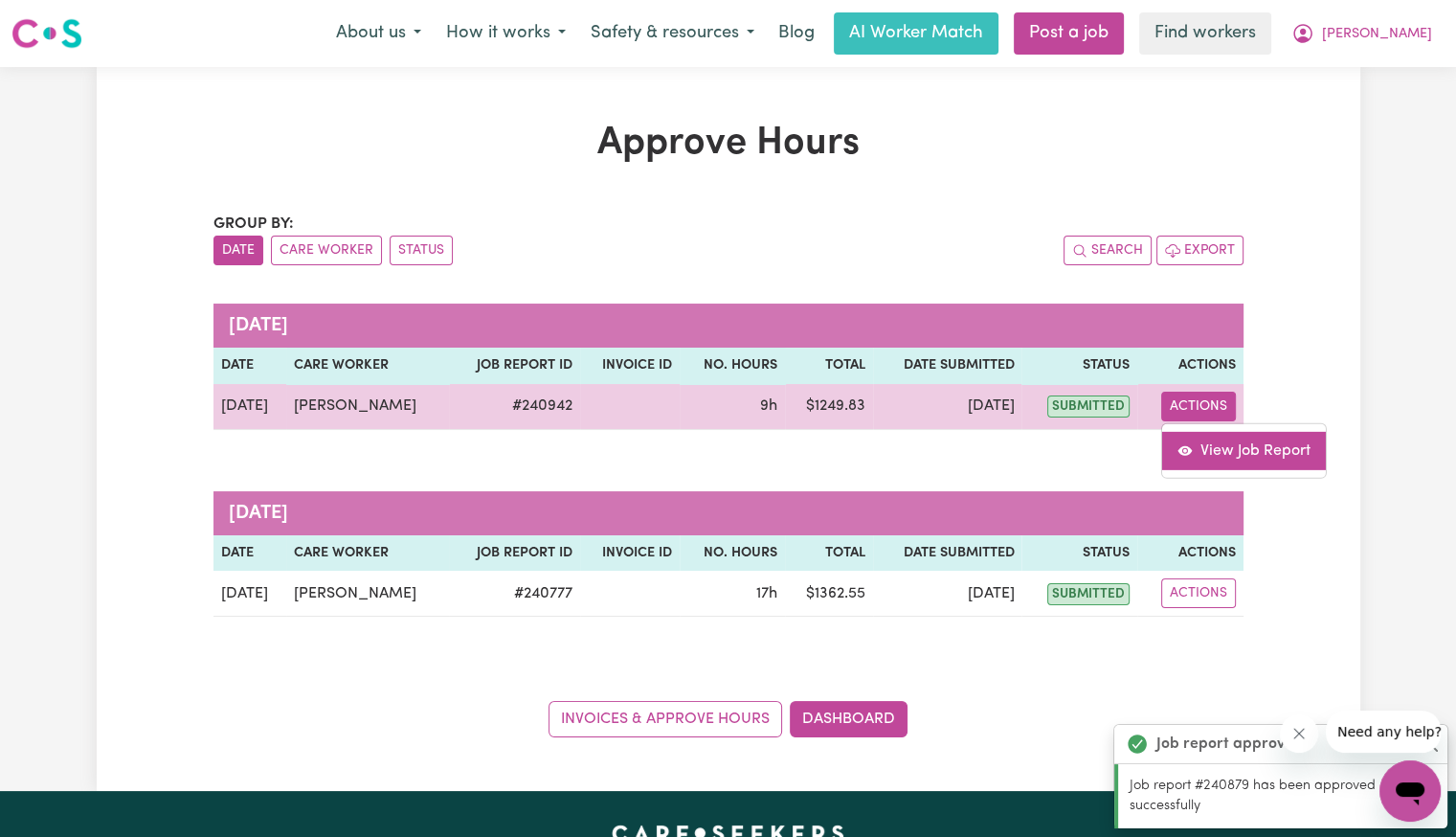
select select "pm"
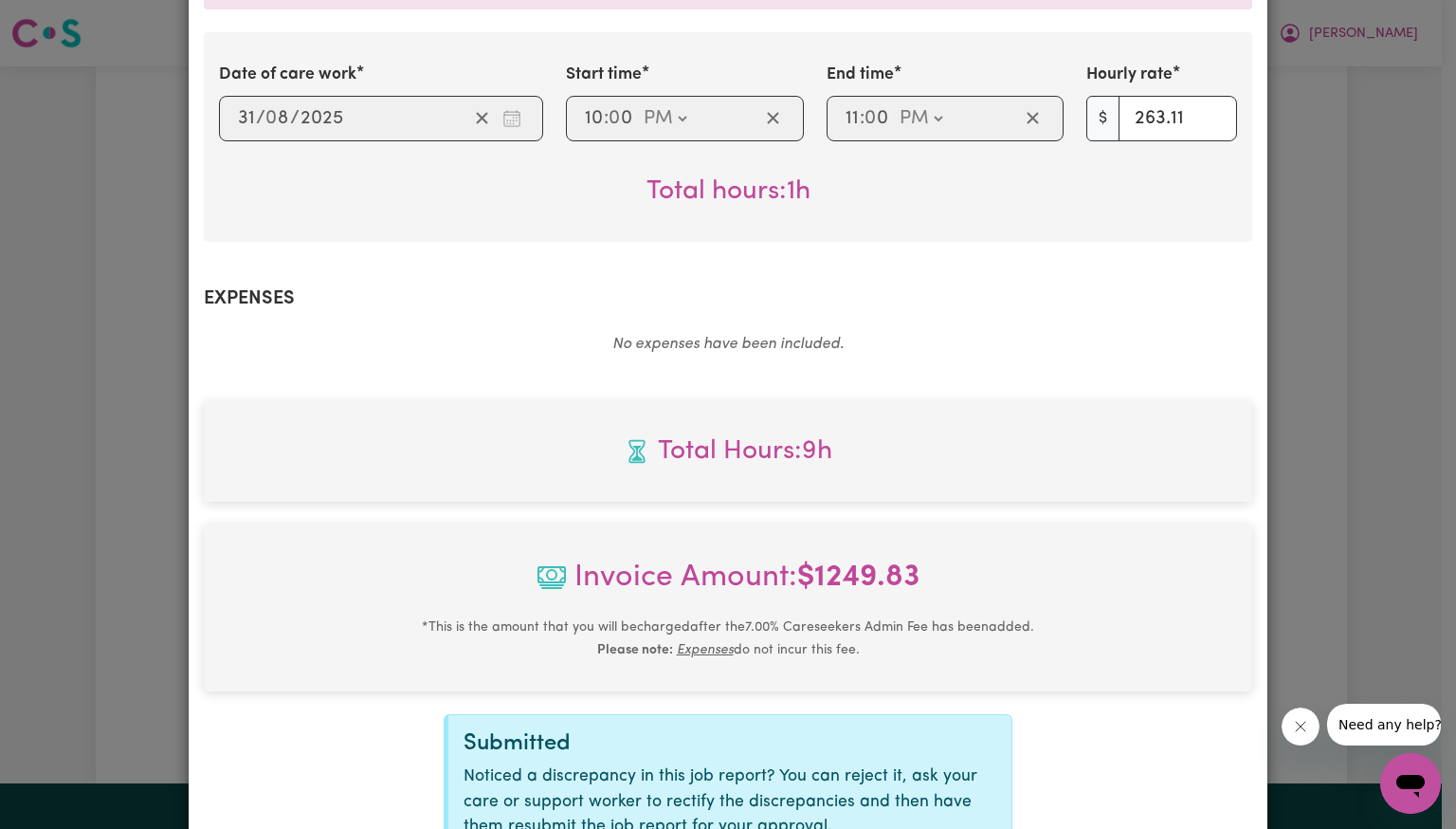
scroll to position [865, 0]
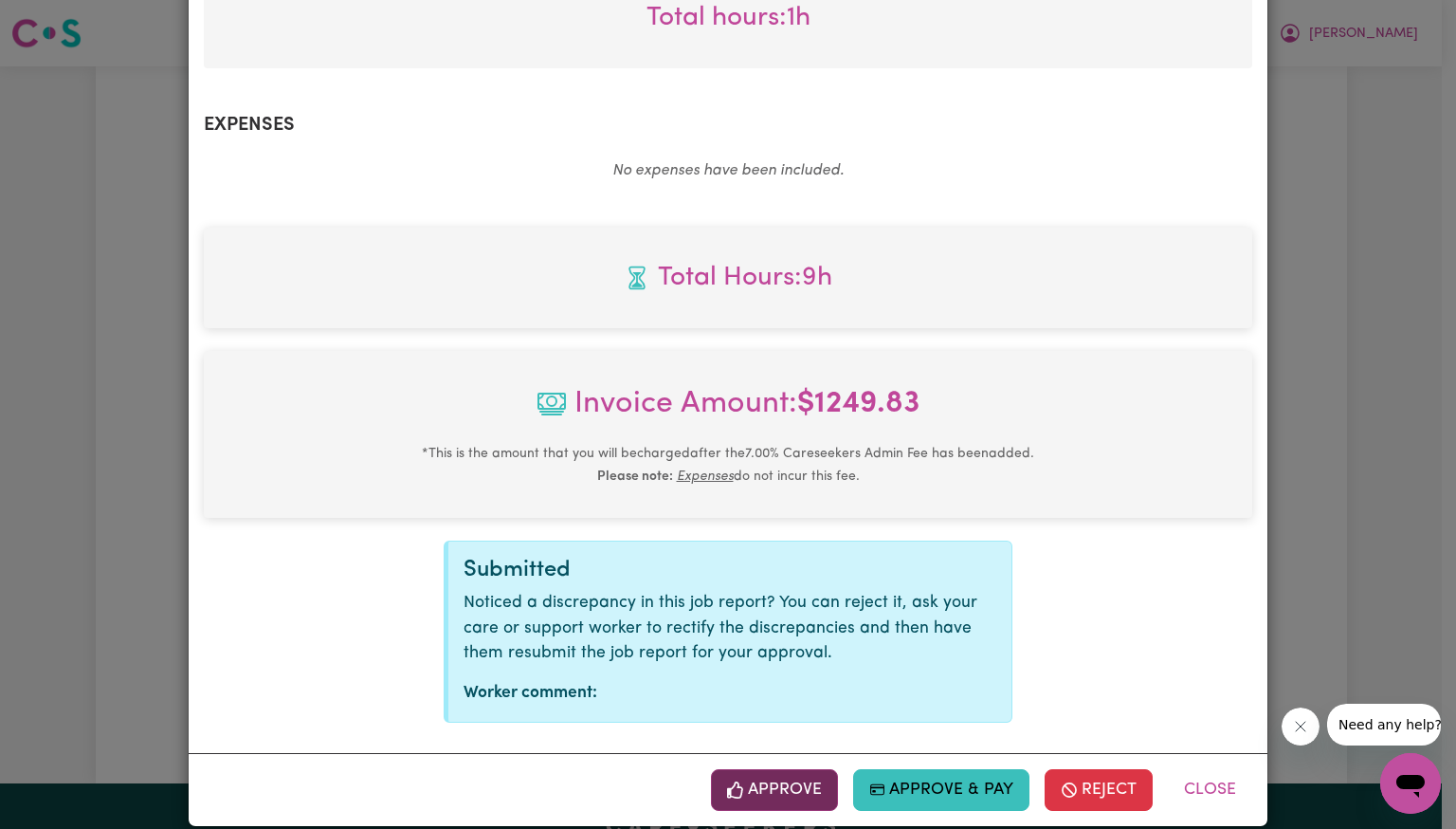
click at [772, 770] on button "Approve" at bounding box center [774, 790] width 127 height 41
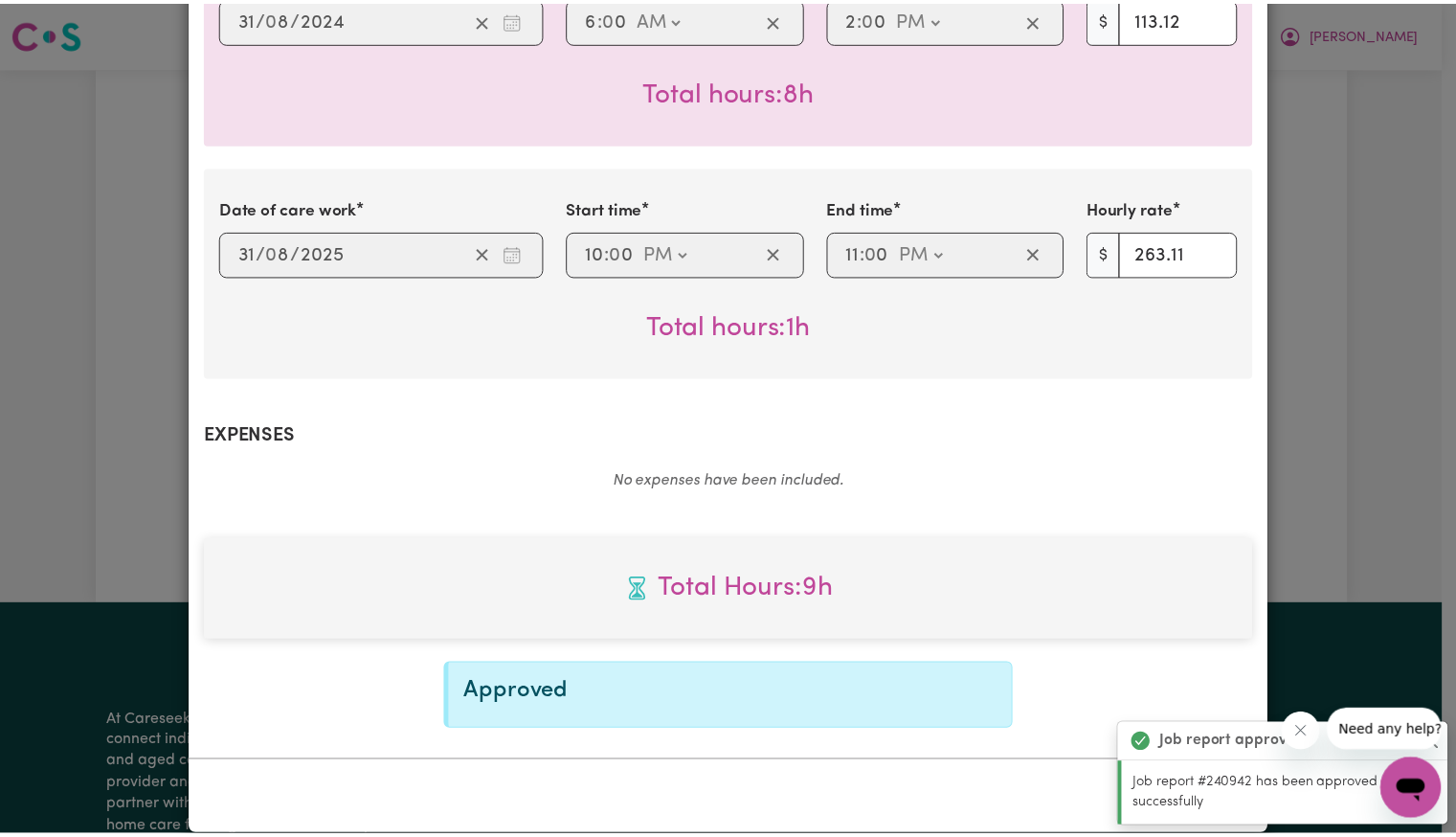
scroll to position [0, 0]
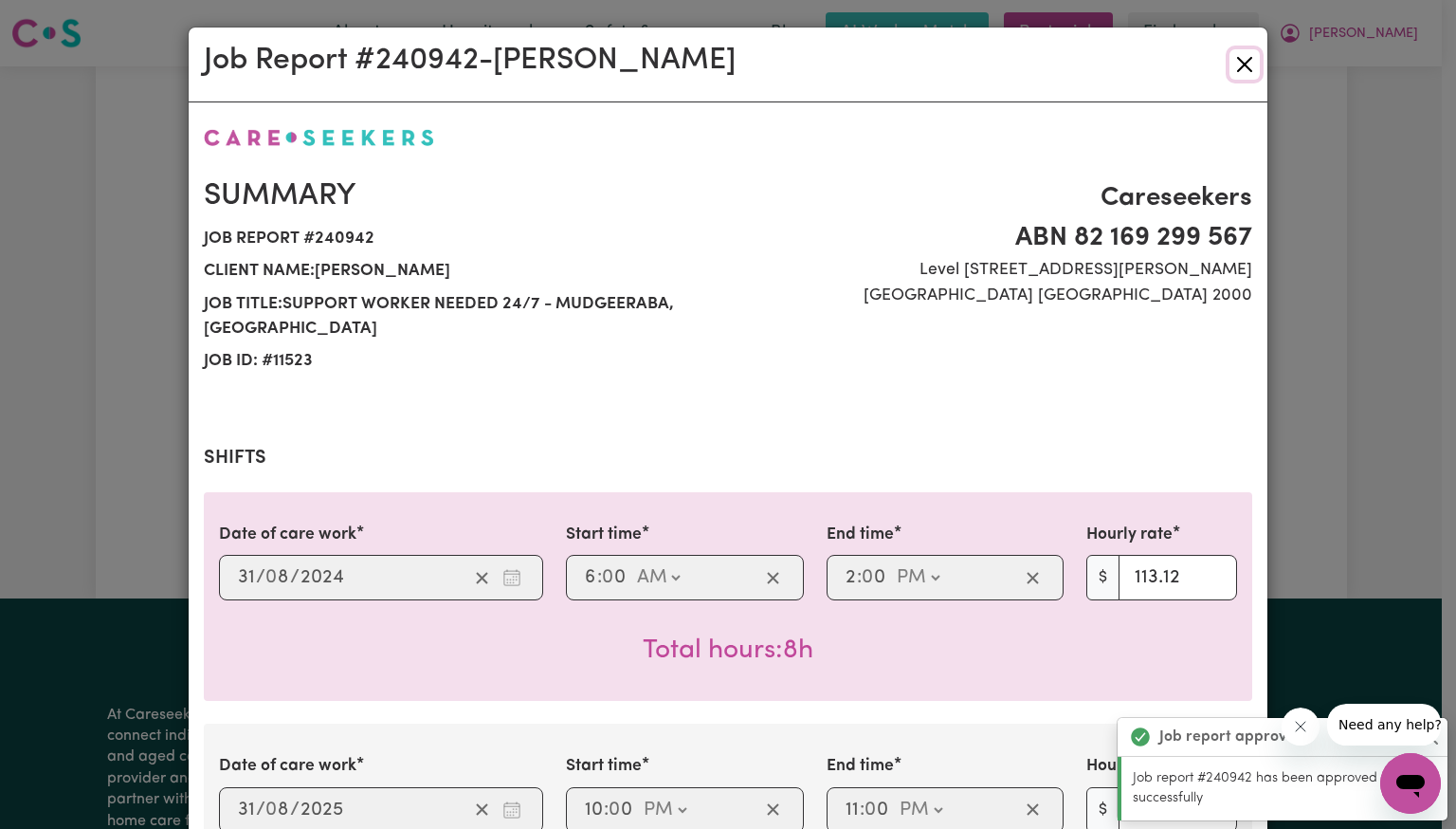
click at [1235, 72] on button "Close" at bounding box center [1245, 64] width 31 height 31
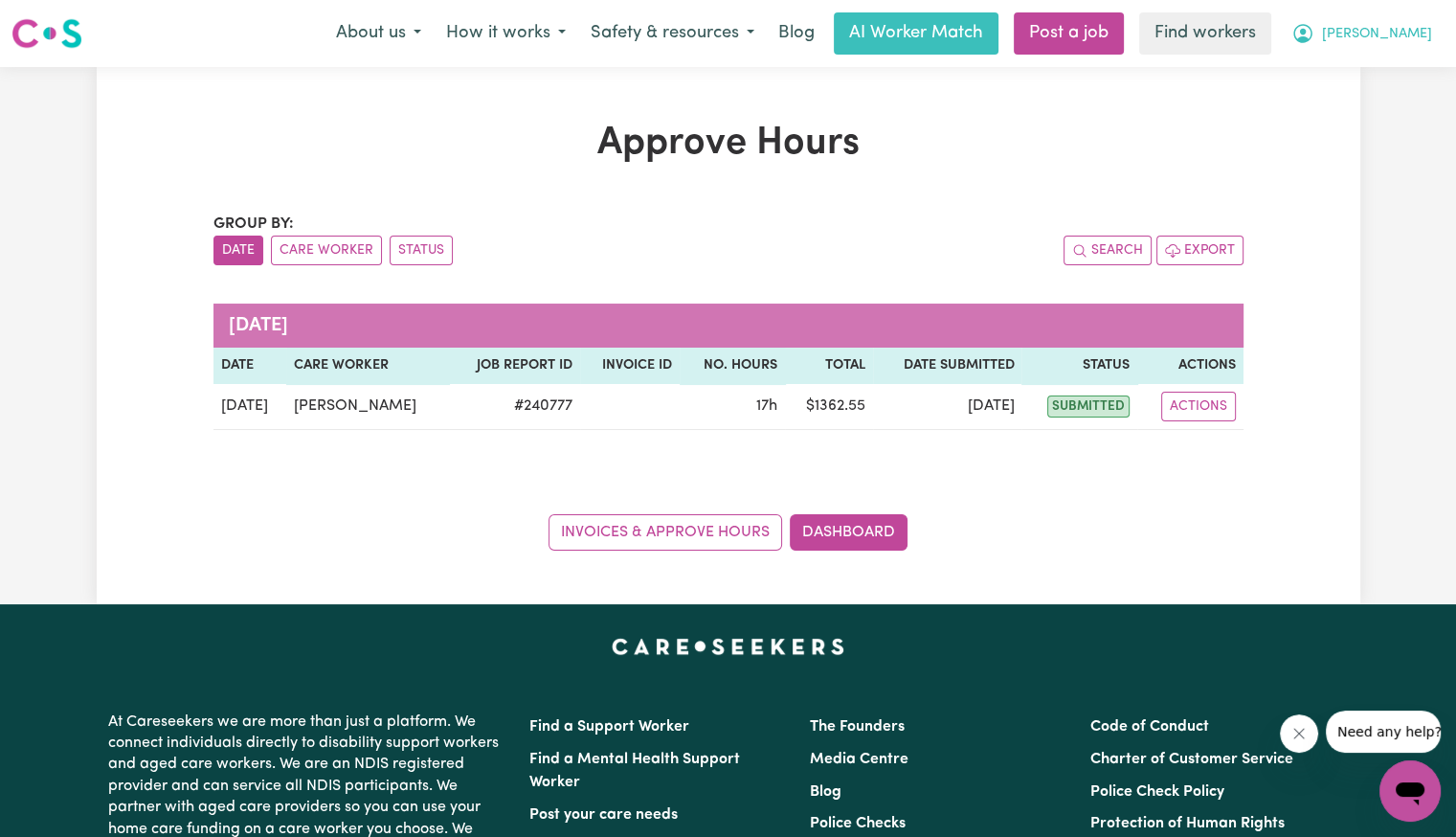
click at [1405, 37] on span "[PERSON_NAME]" at bounding box center [1377, 35] width 111 height 21
click at [1387, 105] on link "Logout" at bounding box center [1368, 111] width 151 height 37
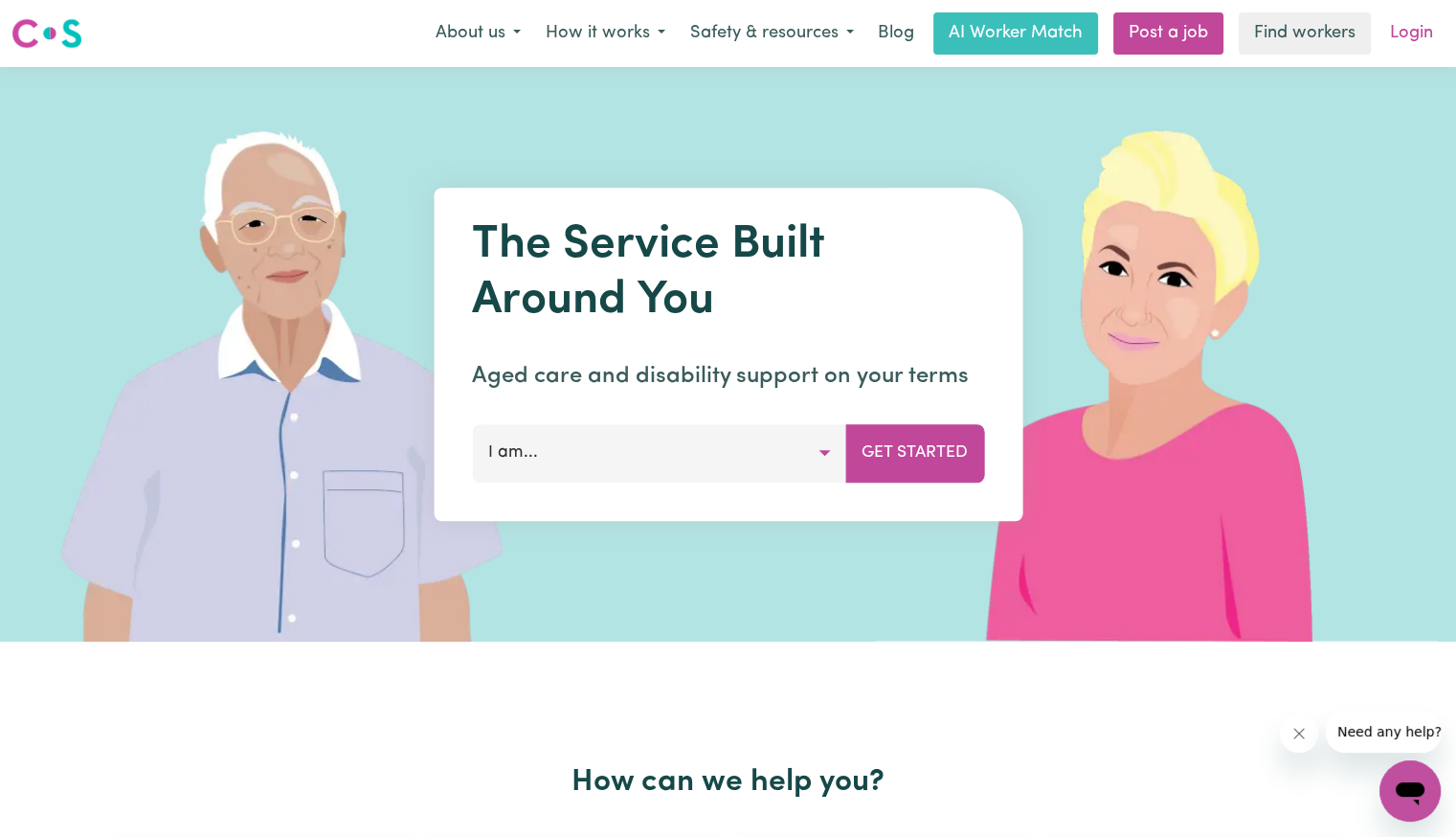
click at [1426, 16] on link "Login" at bounding box center [1411, 33] width 66 height 42
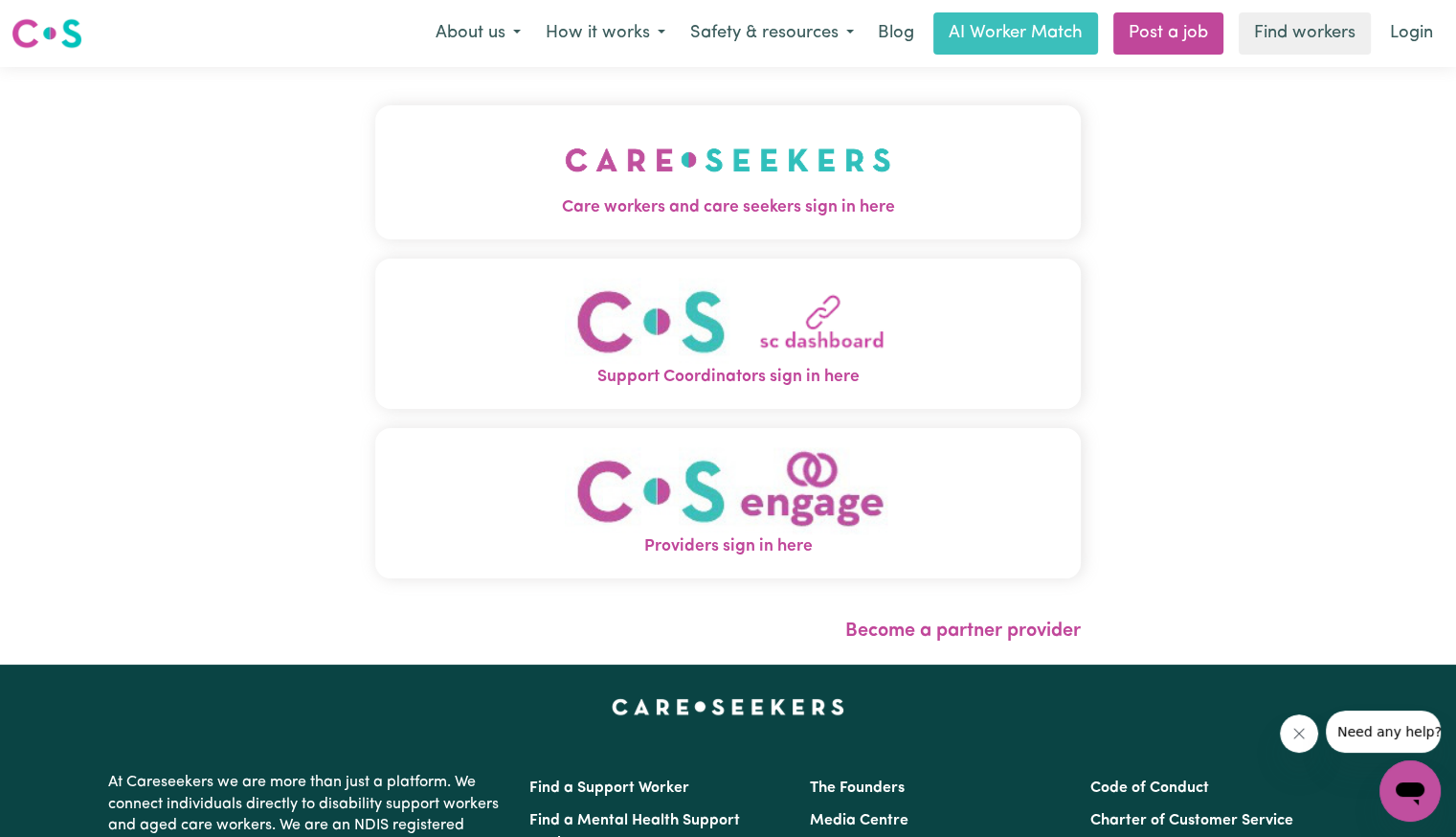
drag, startPoint x: 328, startPoint y: 180, endPoint x: 399, endPoint y: 232, distance: 88.0
click at [375, 180] on button "Care workers and care seekers sign in here" at bounding box center [728, 173] width 706 height 134
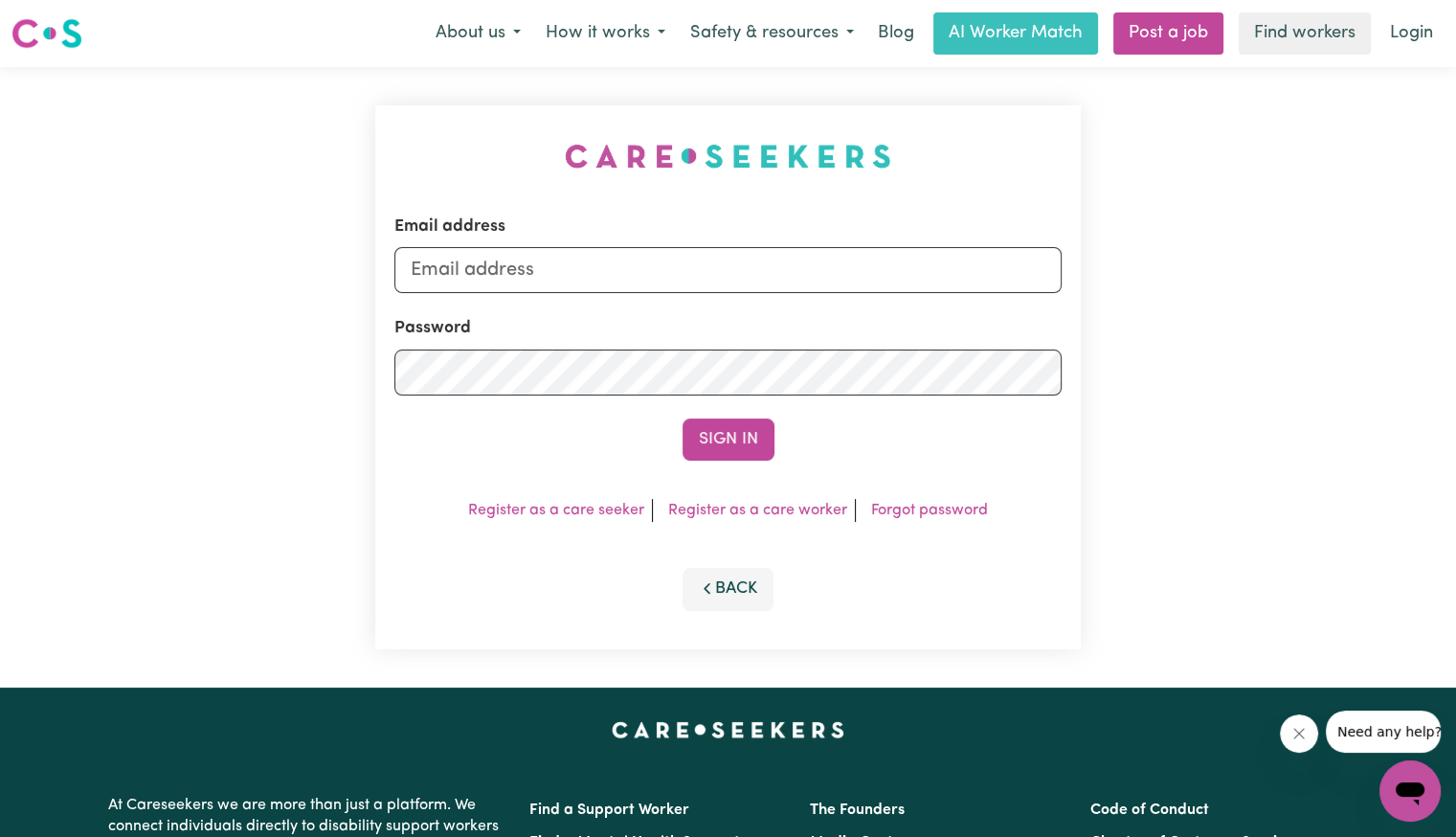
click at [627, 296] on form "Email address Password Sign In" at bounding box center [728, 338] width 667 height 246
click at [622, 278] on input "Email address" at bounding box center [728, 270] width 667 height 46
type input "[EMAIL_ADDRESS][DOMAIN_NAME]"
click at [478, 337] on div "Password" at bounding box center [728, 355] width 667 height 79
click at [682, 418] on button "Sign In" at bounding box center [728, 438] width 92 height 42
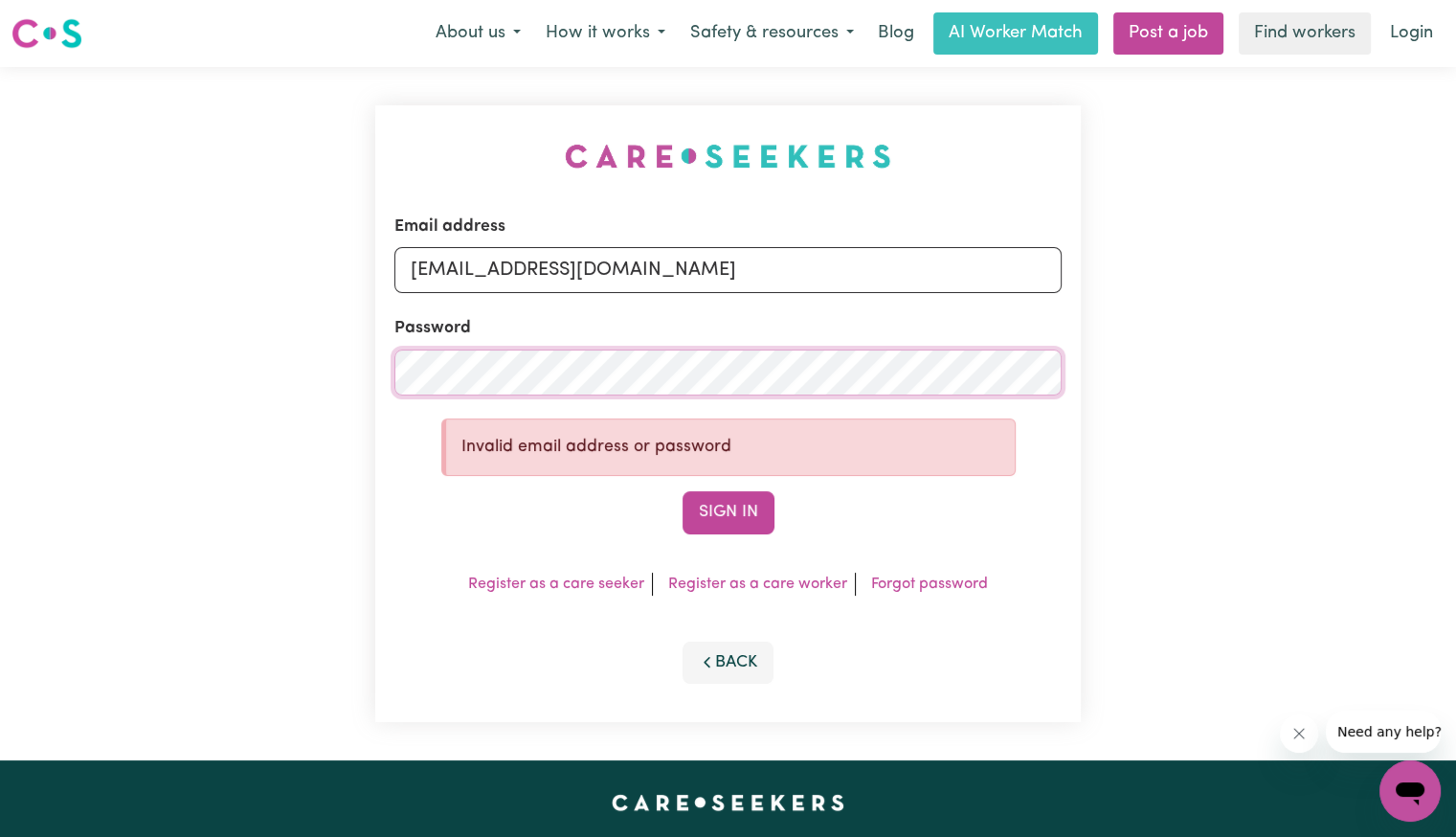
click at [356, 381] on div "Email address [EMAIL_ADDRESS][DOMAIN_NAME] Password Invalid email address or pa…" at bounding box center [728, 413] width 1456 height 693
click at [682, 491] on button "Sign In" at bounding box center [728, 511] width 92 height 42
